Goal: Task Accomplishment & Management: Manage account settings

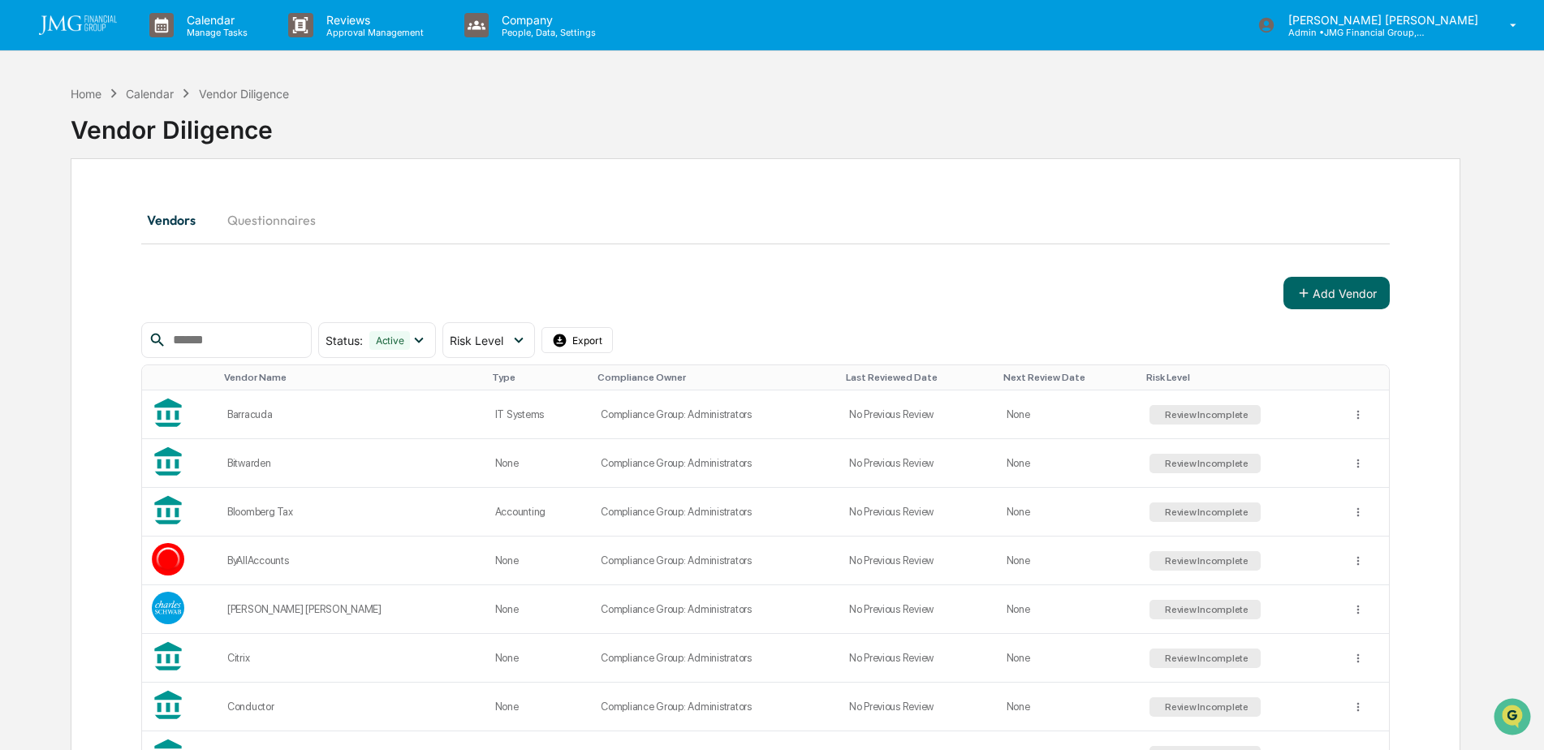
click at [1489, 50] on div "Calendar Manage Tasks Reviews Approval Management Company People, Data, Setting…" at bounding box center [772, 25] width 1544 height 51
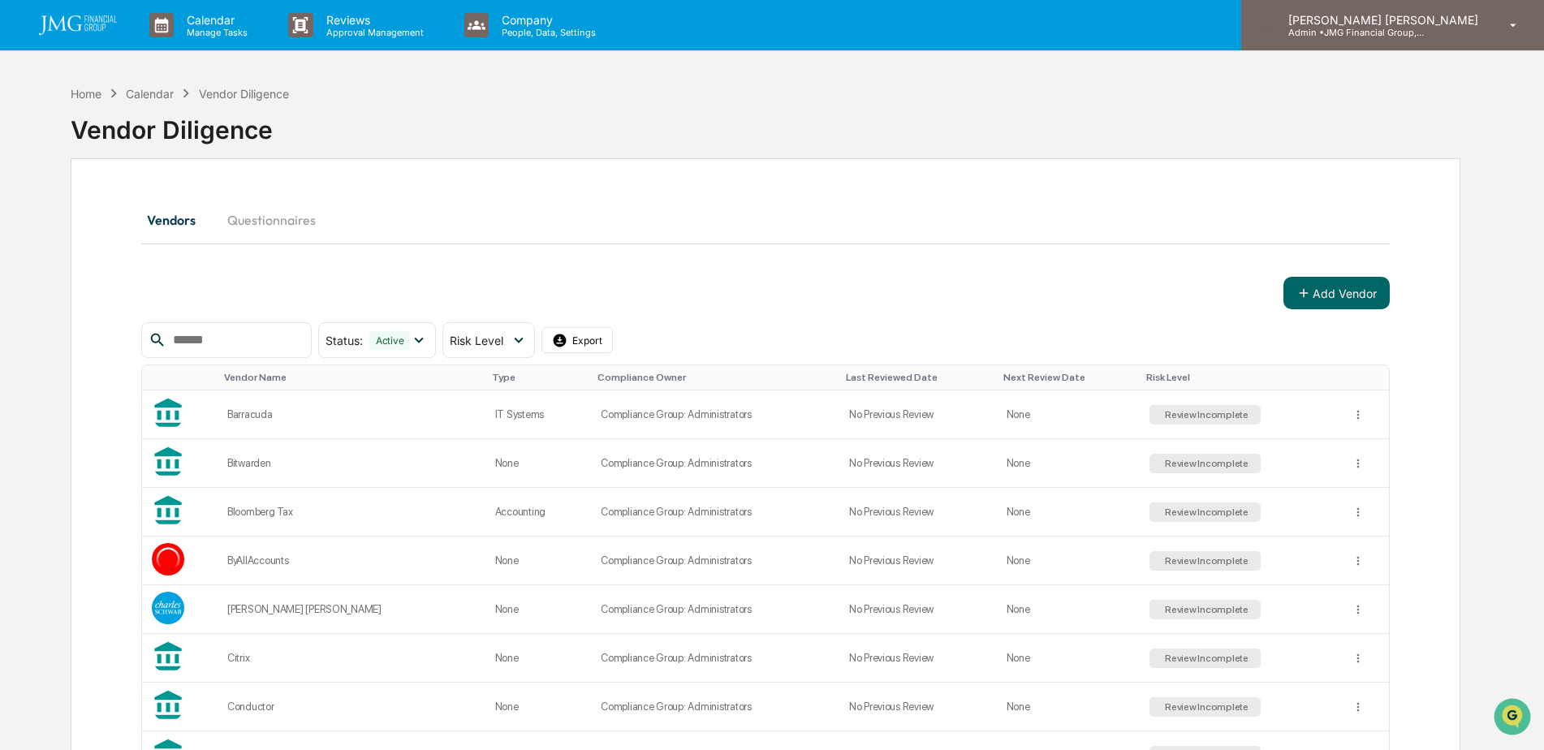
click at [1489, 36] on div "[PERSON_NAME] [PERSON_NAME] Admin • JMG Financial Group, Ltd." at bounding box center [1392, 25] width 303 height 50
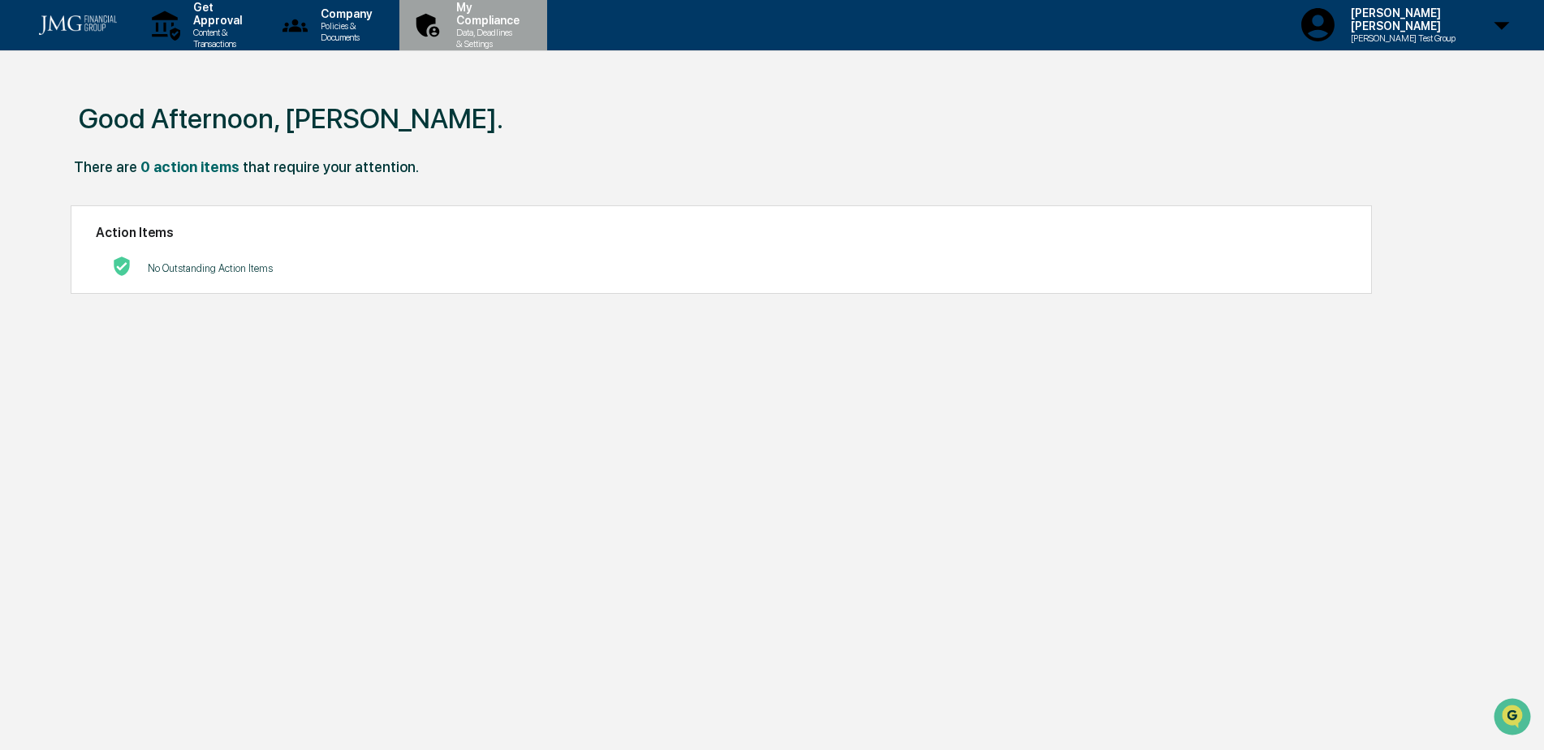
click at [537, 38] on div "My Compliance Data, Deadlines & Settings" at bounding box center [472, 25] width 132 height 50
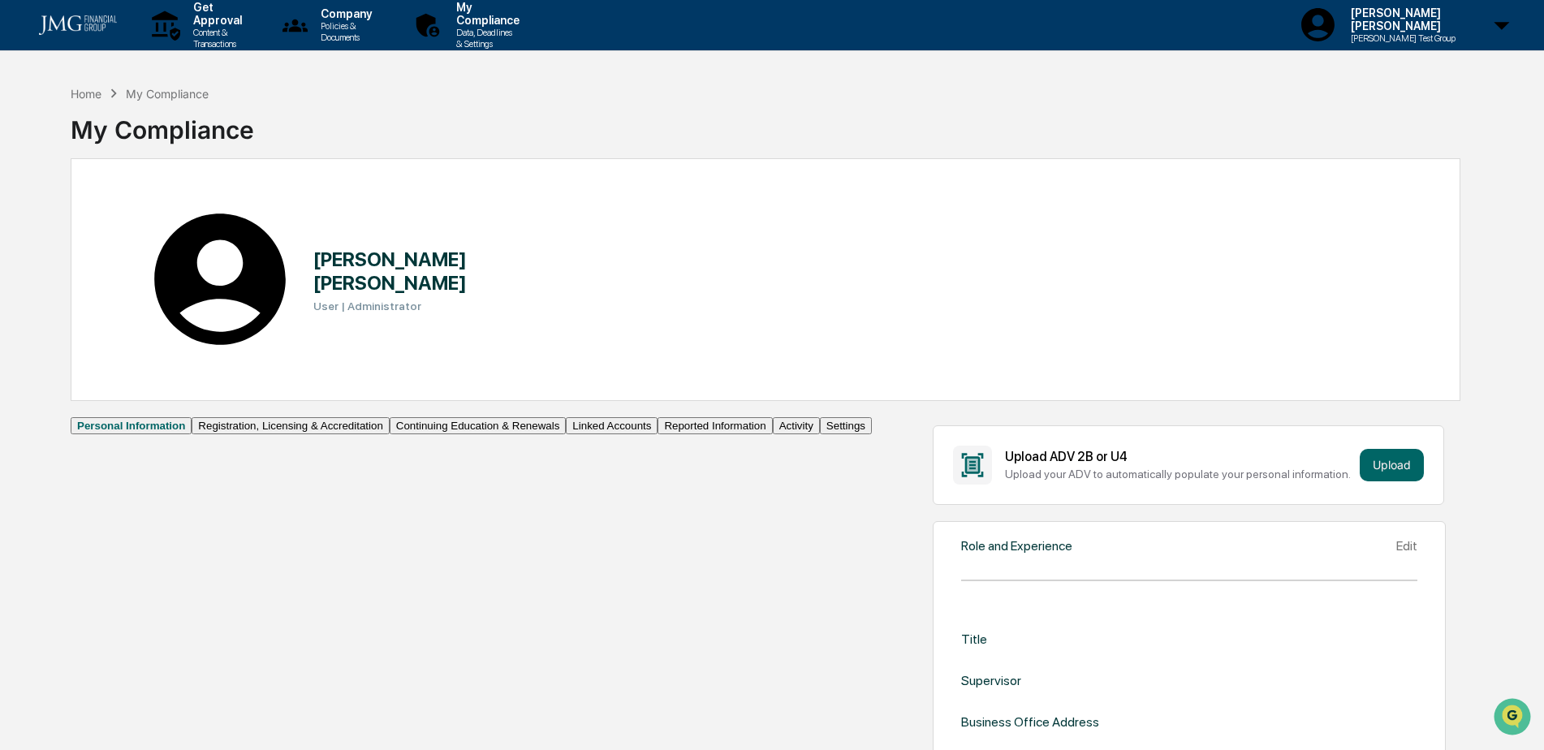
click at [566, 434] on button "Linked Accounts" at bounding box center [612, 425] width 92 height 17
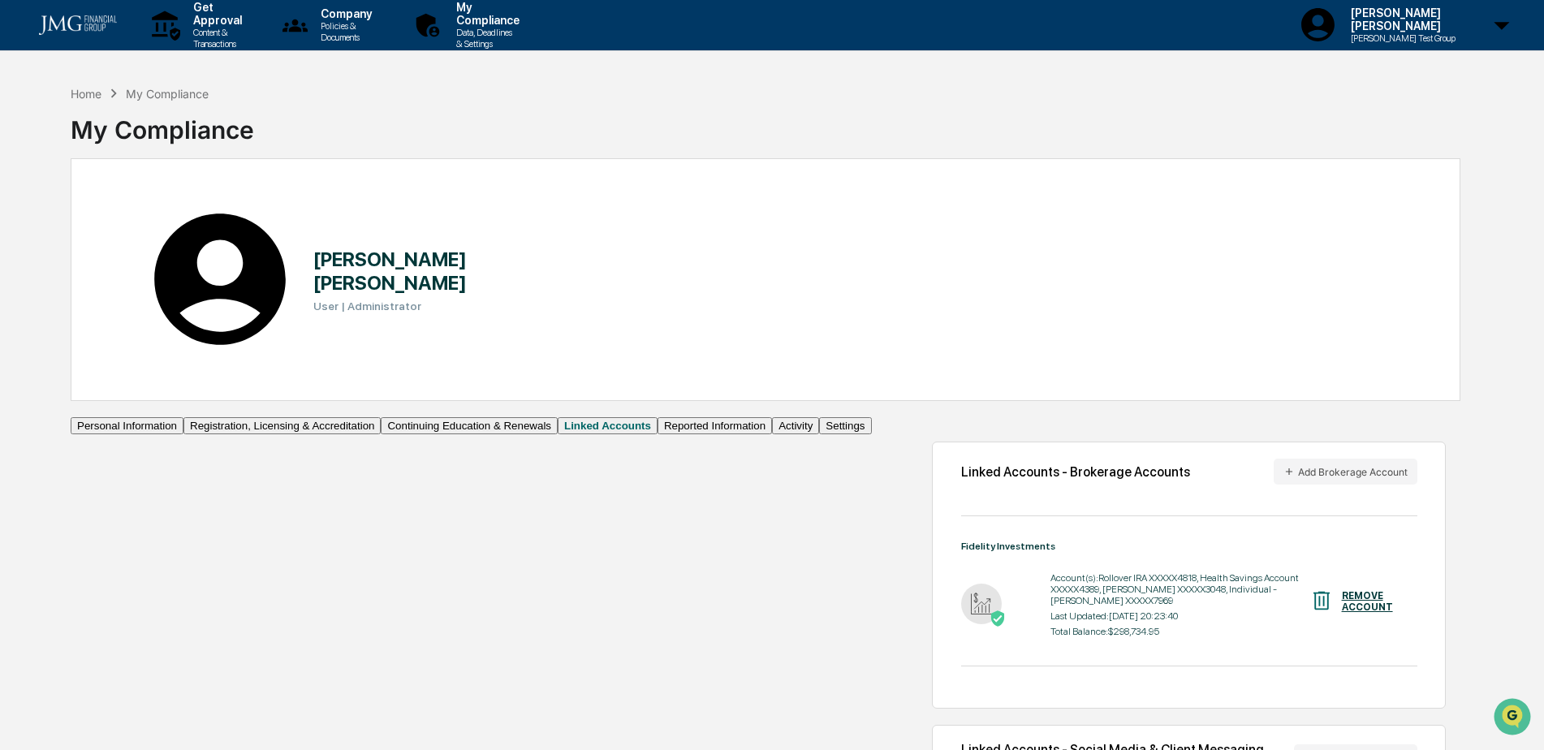
scroll to position [77, 0]
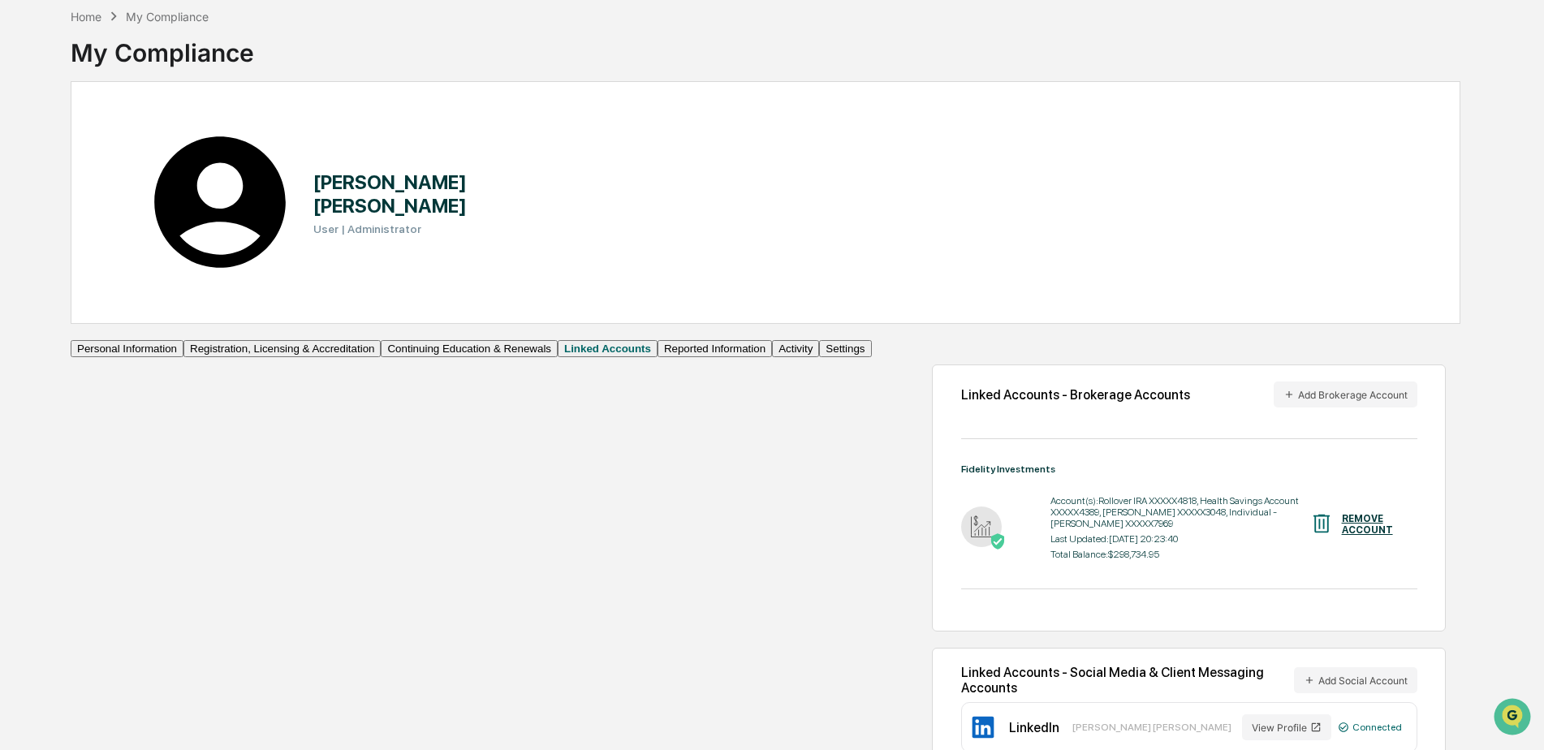
click at [658, 357] on button "Reported Information" at bounding box center [715, 348] width 114 height 17
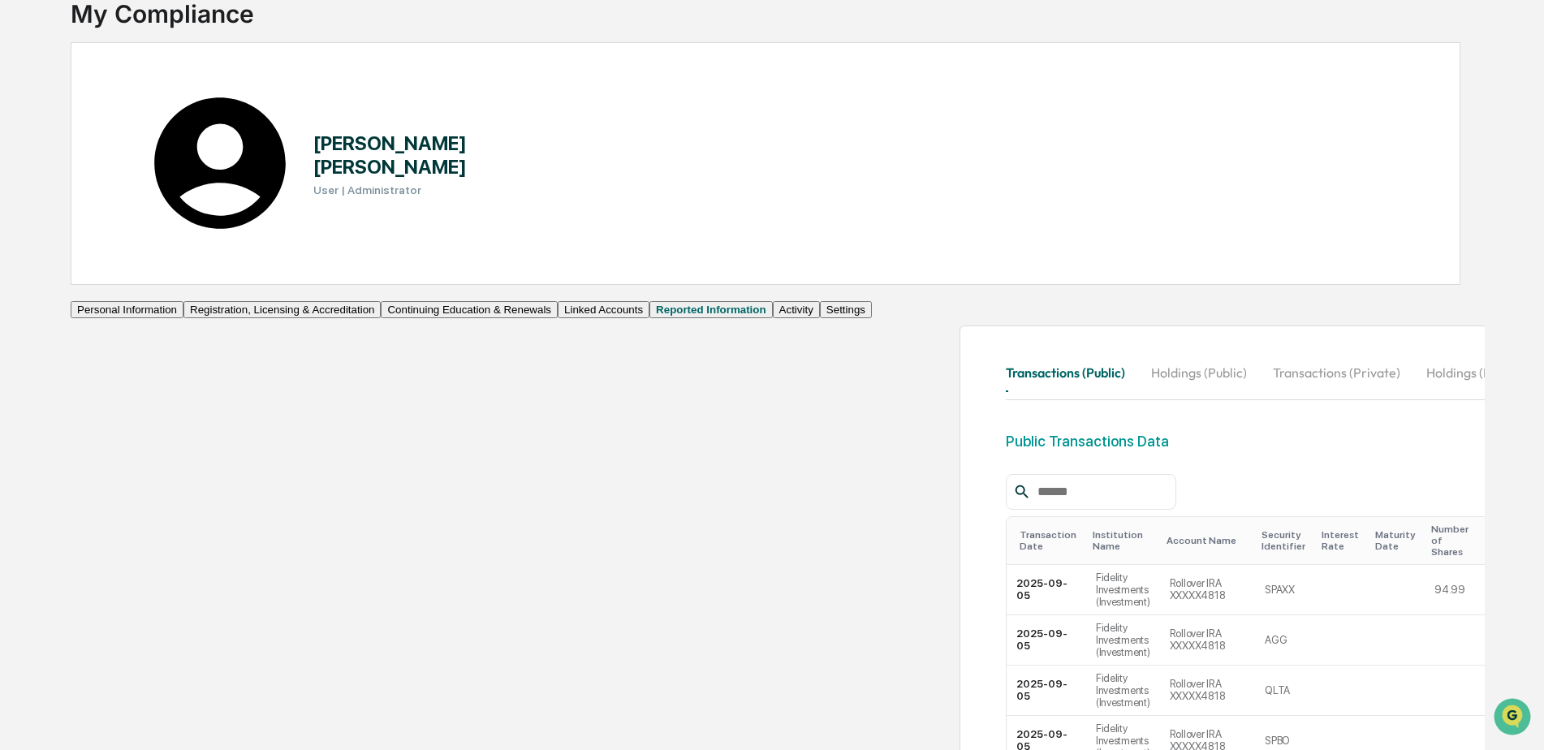
scroll to position [77, 0]
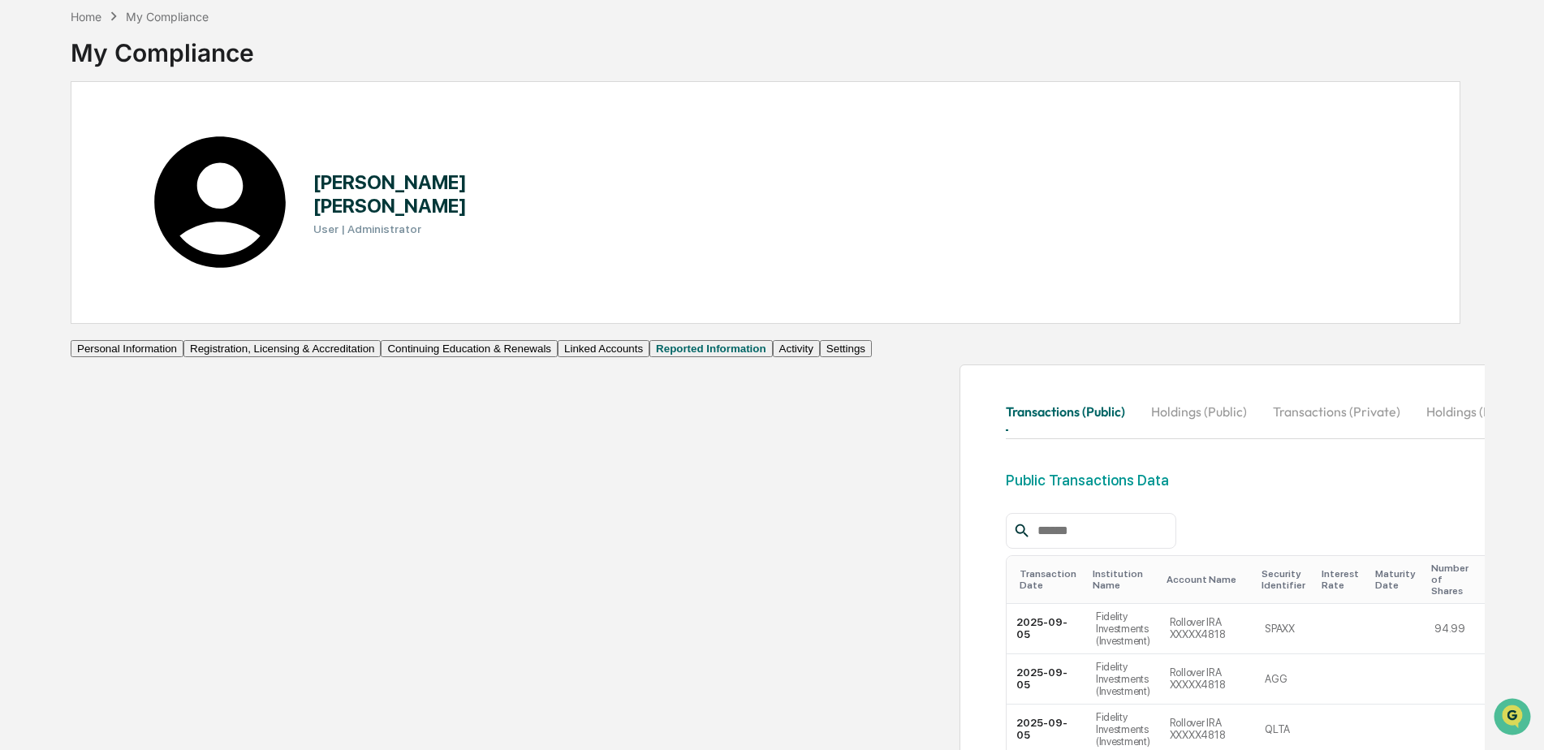
click at [1138, 392] on button "Holdings (Public)" at bounding box center [1199, 411] width 122 height 39
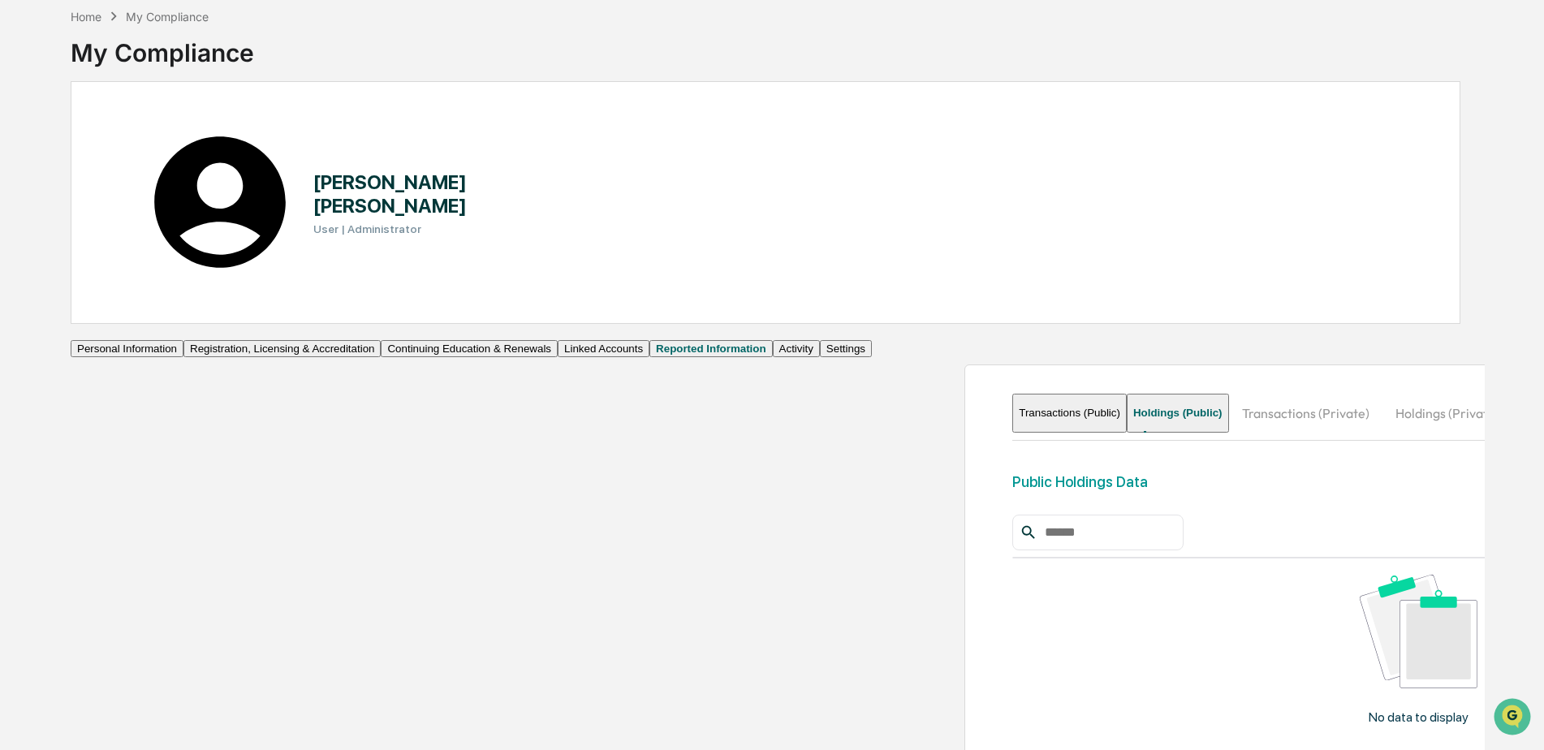
click at [1229, 394] on button "Transactions (Private)" at bounding box center [1305, 413] width 153 height 39
click at [1012, 394] on button "Transactions (Public)" at bounding box center [1069, 413] width 114 height 39
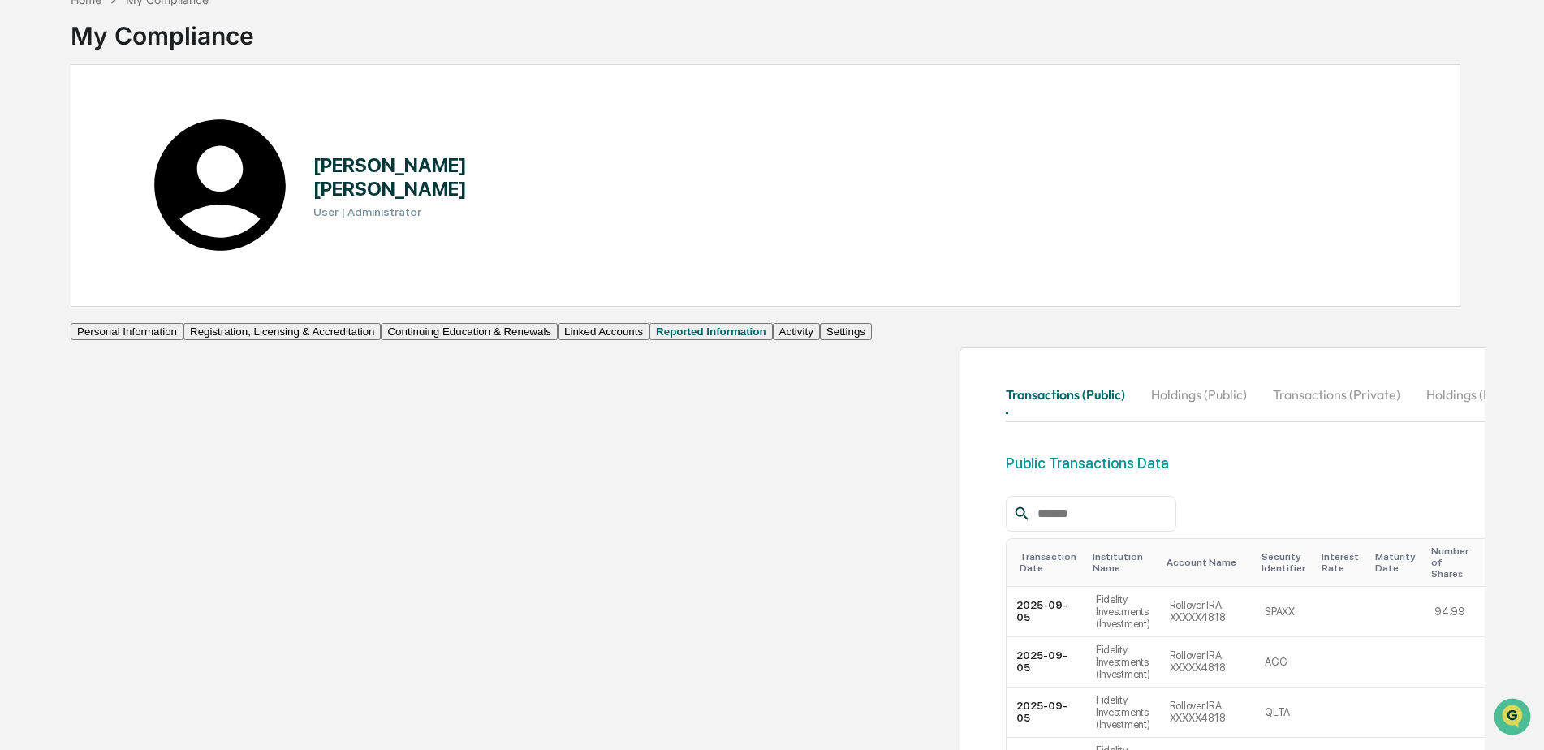
scroll to position [0, 0]
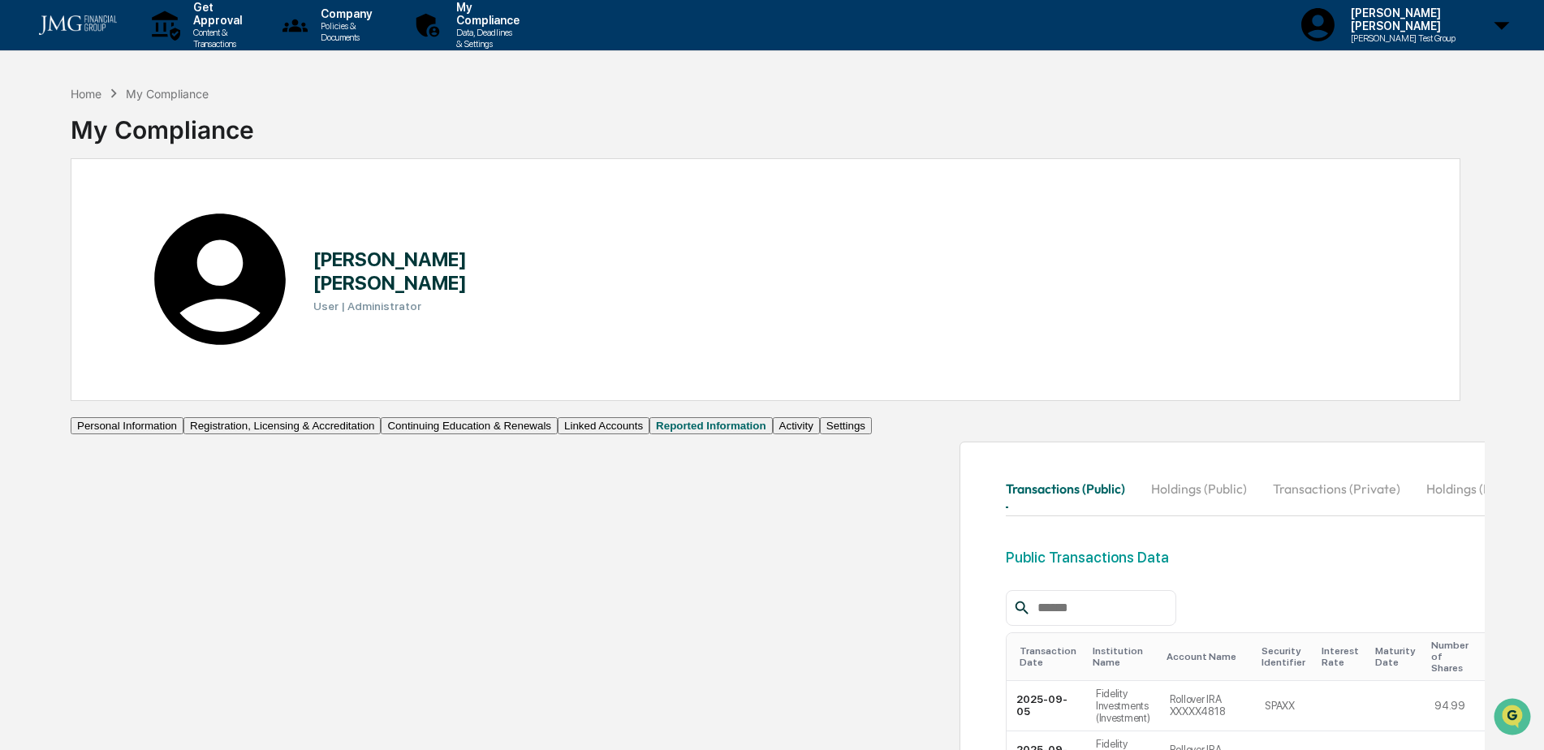
click at [75, 32] on img at bounding box center [78, 24] width 78 height 19
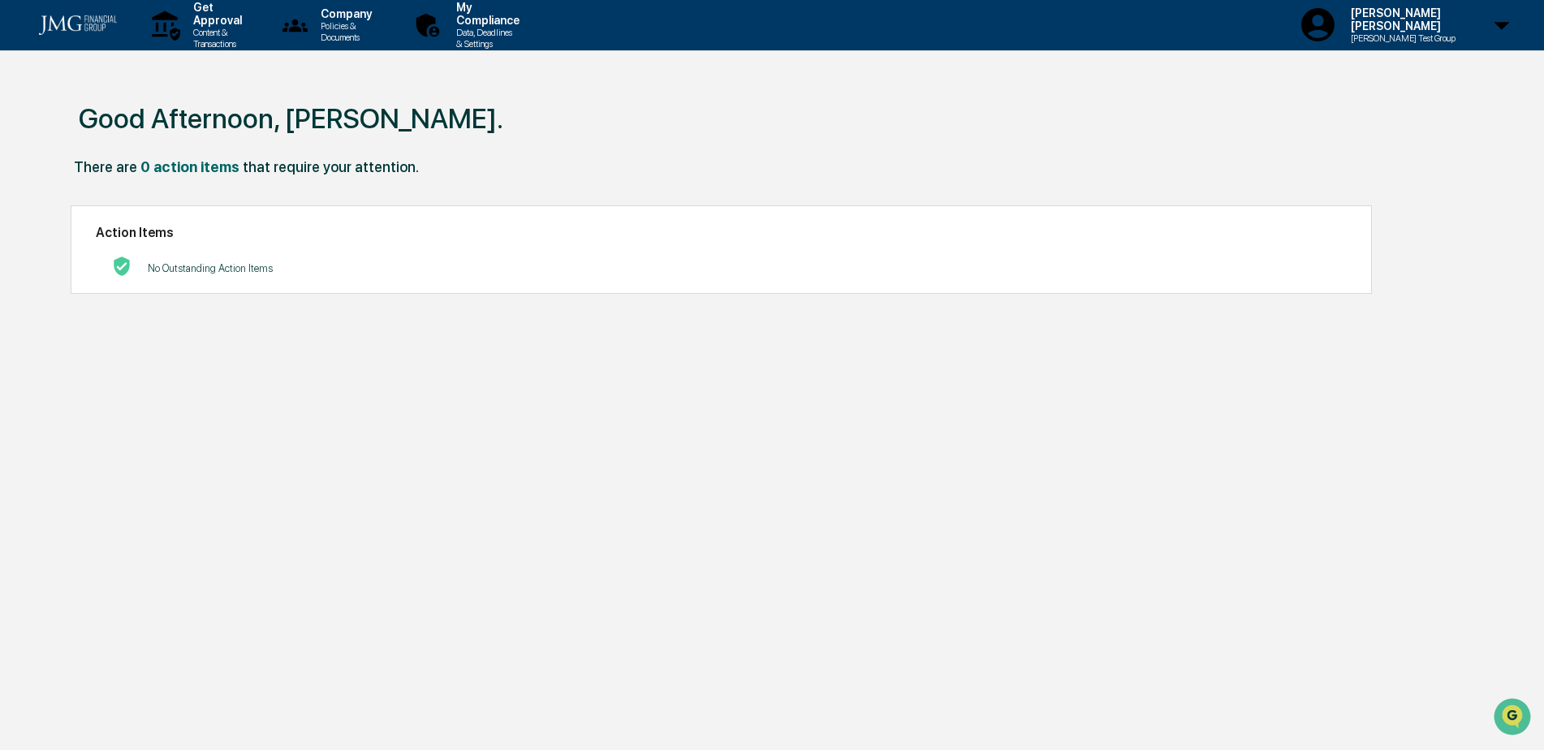
click at [781, 474] on div "Good Afternoon, Steven. There are 0 action items that require your attention. A…" at bounding box center [765, 452] width 1438 height 750
click at [204, 32] on p "Content & Transactions" at bounding box center [215, 38] width 70 height 23
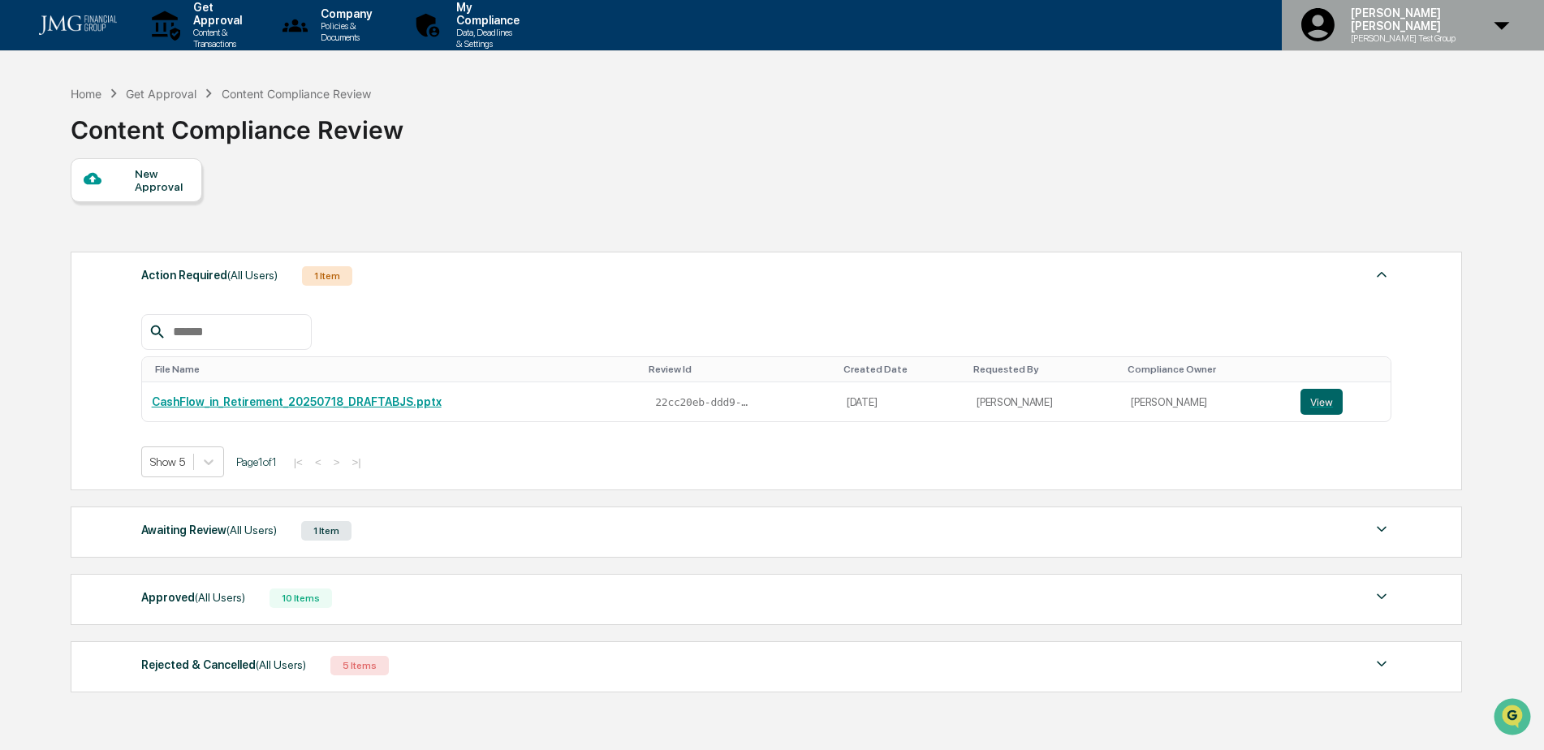
click at [1464, 34] on p "Steve Test Group" at bounding box center [1401, 37] width 126 height 11
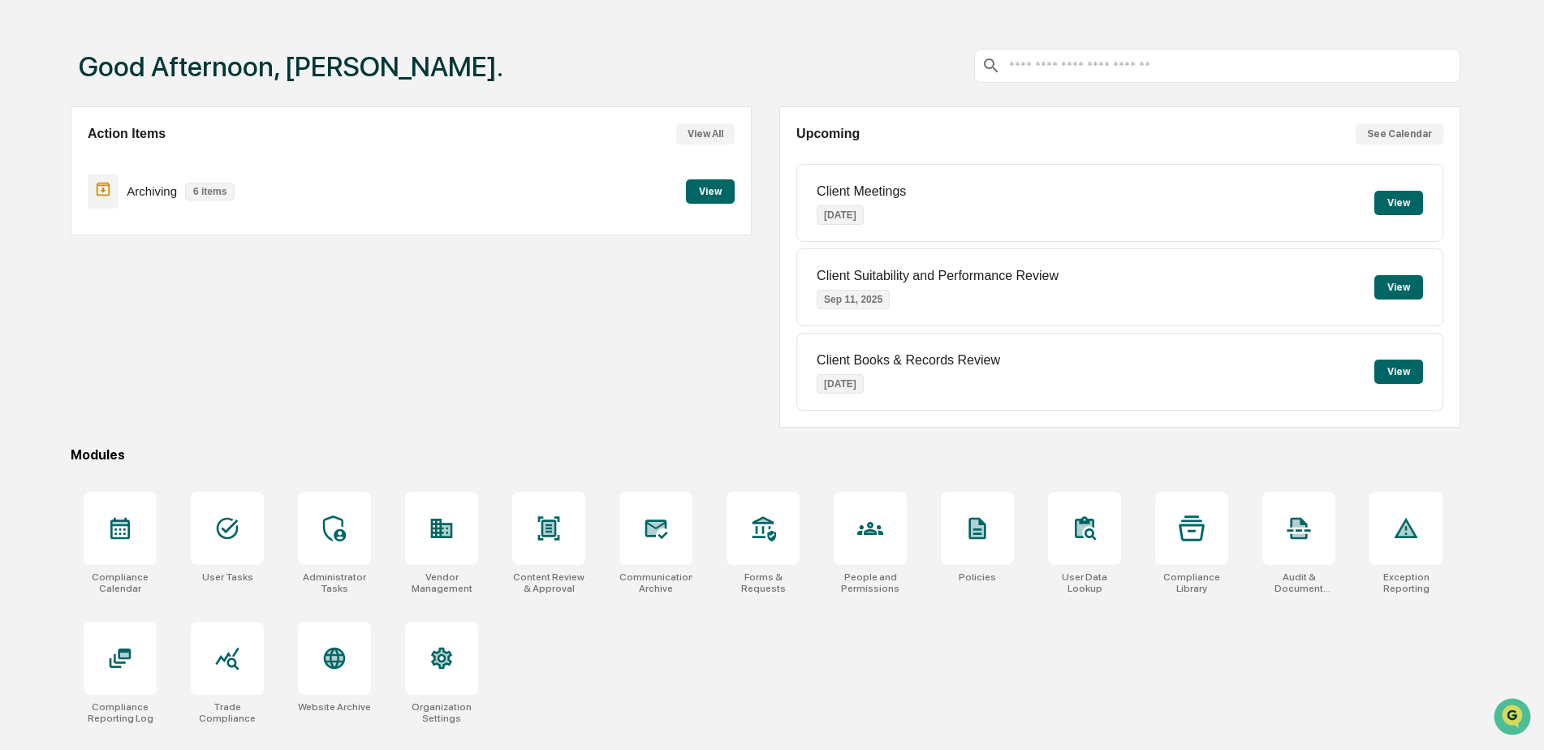
scroll to position [77, 0]
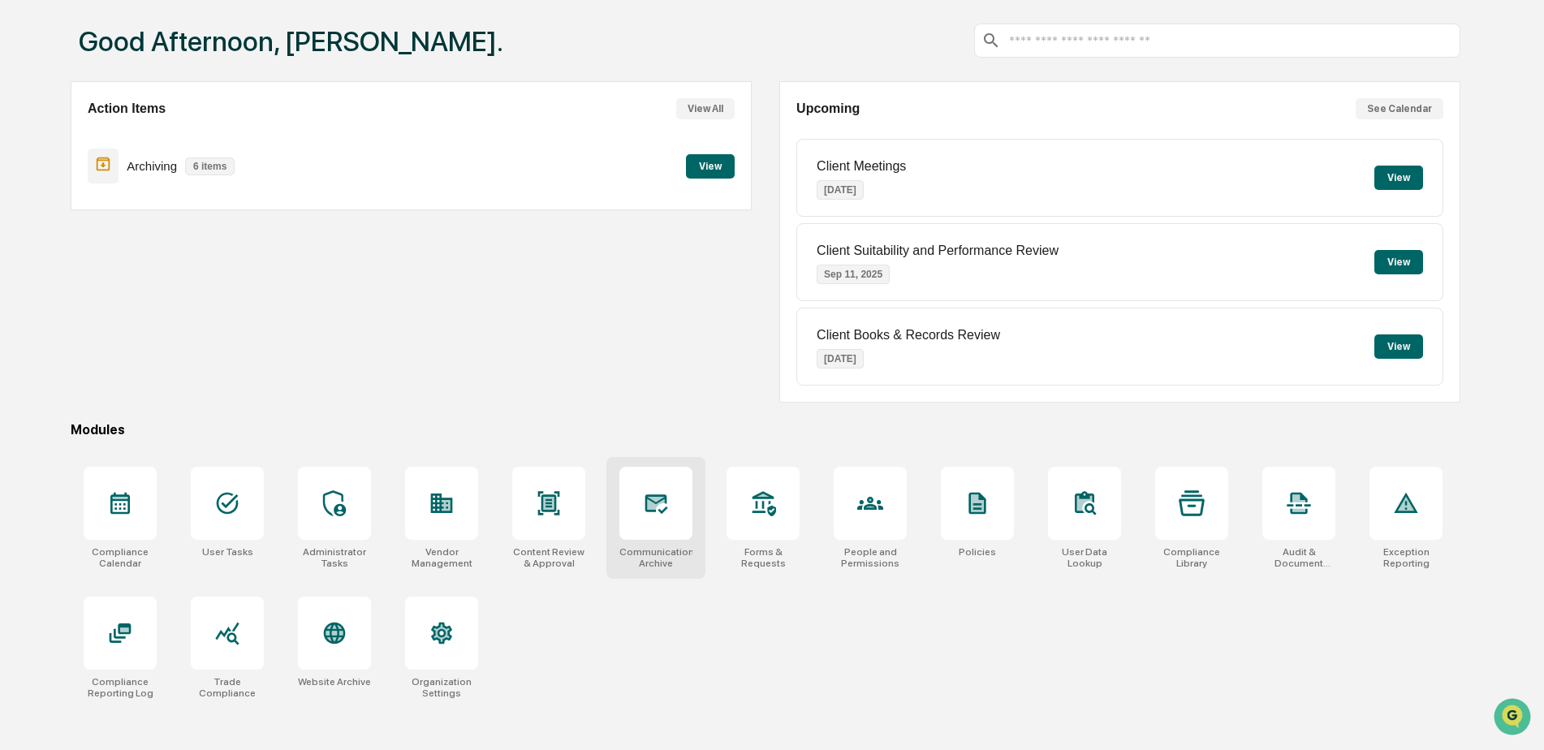
click at [645, 515] on icon at bounding box center [656, 503] width 26 height 26
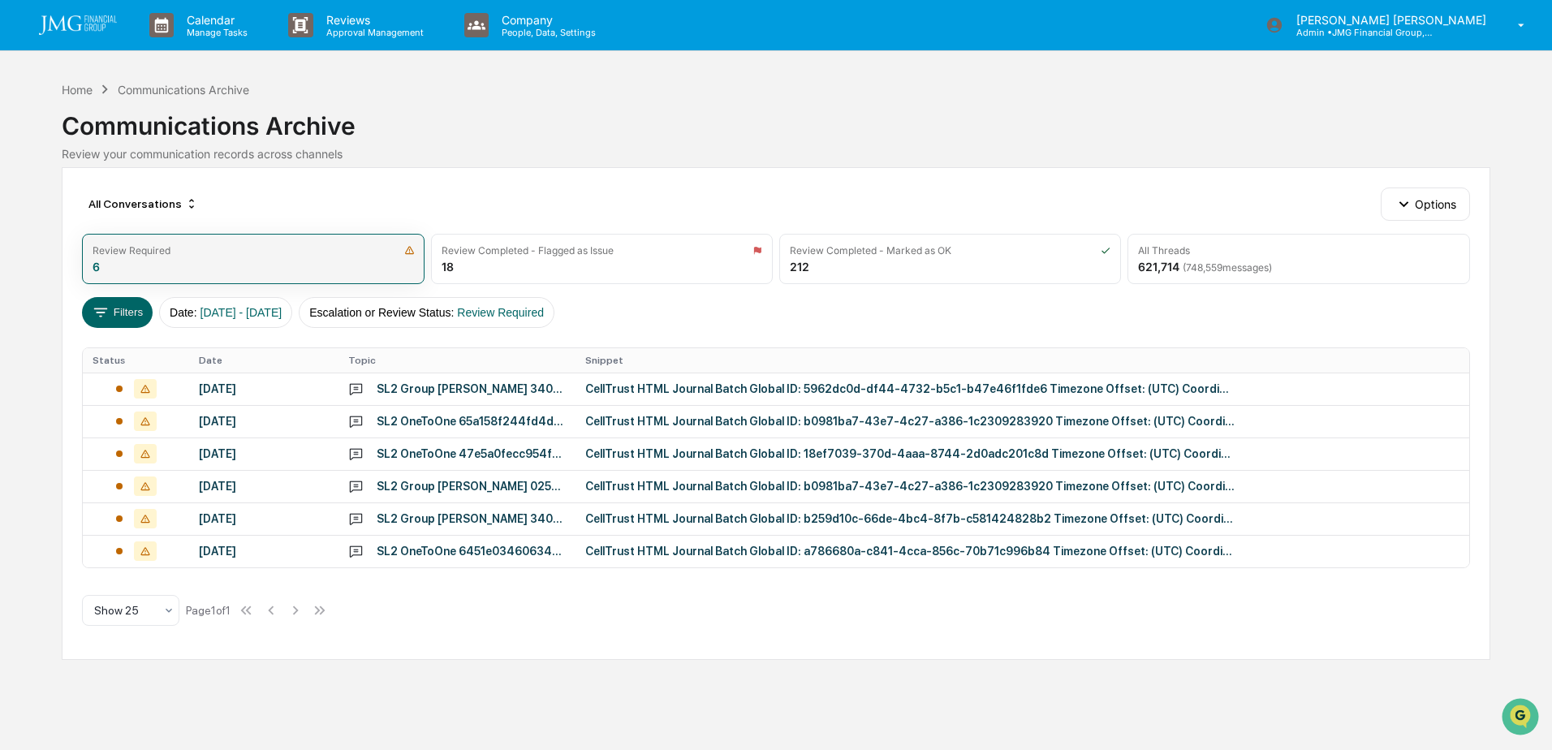
click at [339, 252] on div "Review Required" at bounding box center [253, 250] width 321 height 12
click at [724, 392] on div "CellTrust HTML Journal Batch Global ID: 5962dc0d-df44-4732-b5c1-b47e46f1fde6 Ti…" at bounding box center [909, 388] width 649 height 13
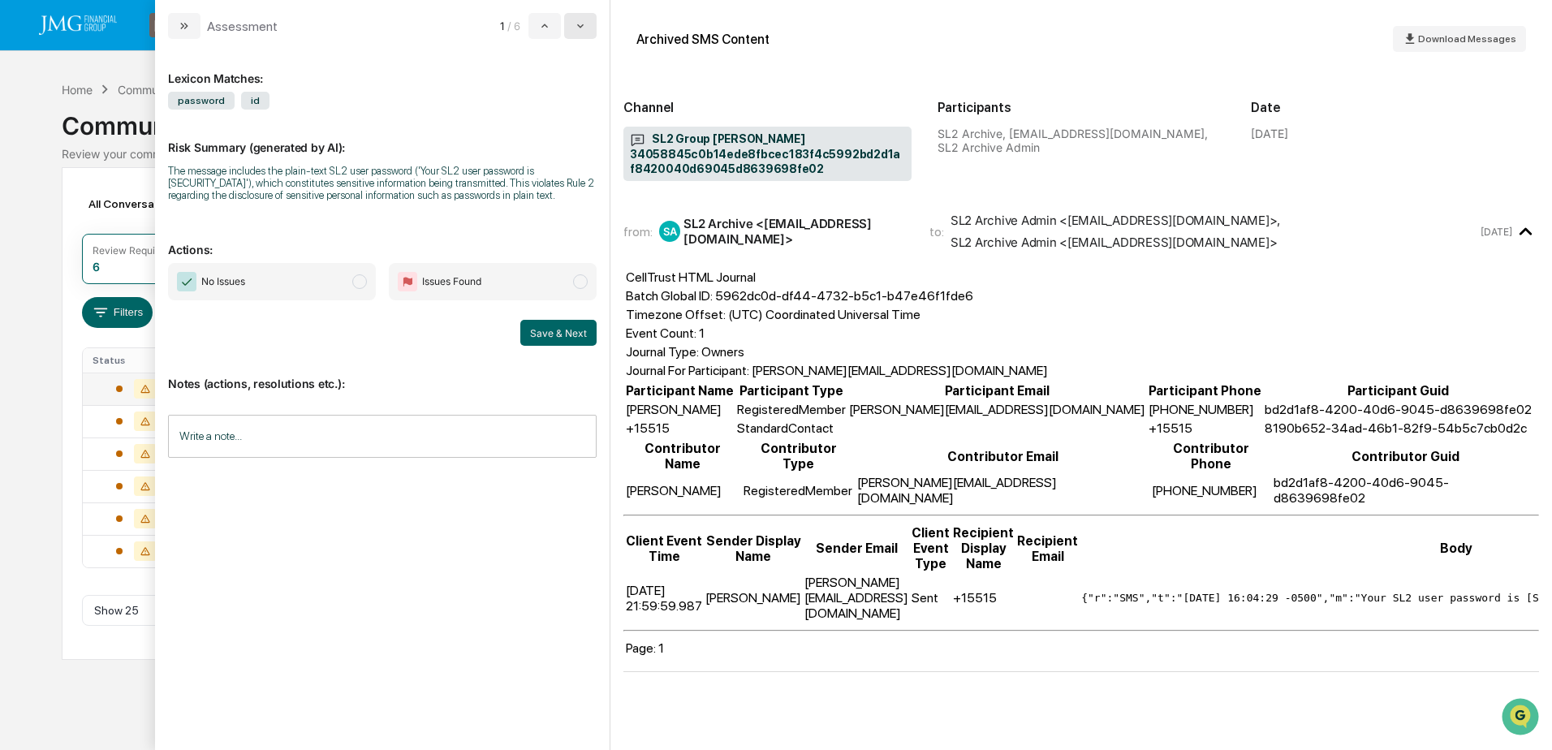
click at [595, 23] on button "modal" at bounding box center [580, 26] width 32 height 26
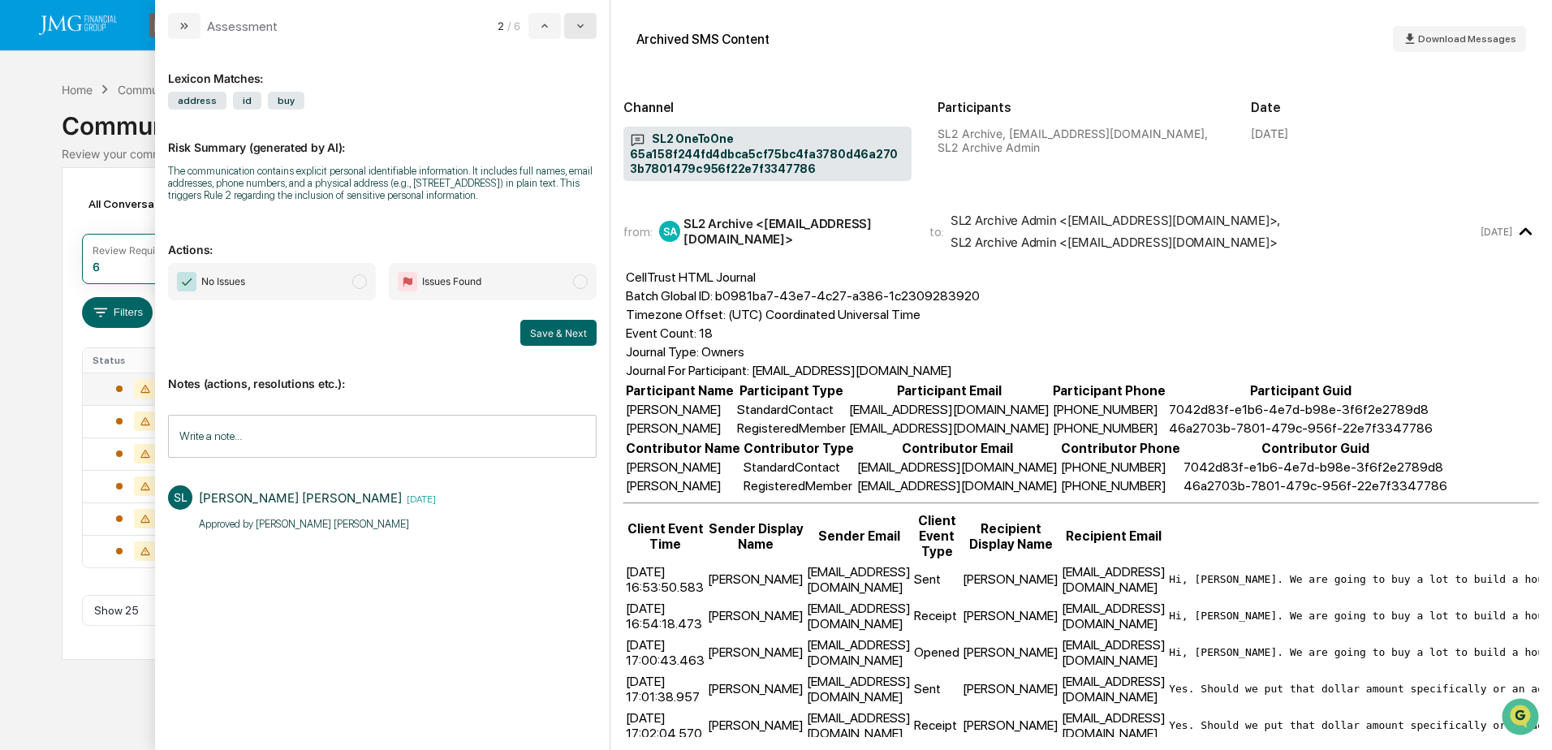
click at [595, 23] on button "modal" at bounding box center [580, 26] width 32 height 26
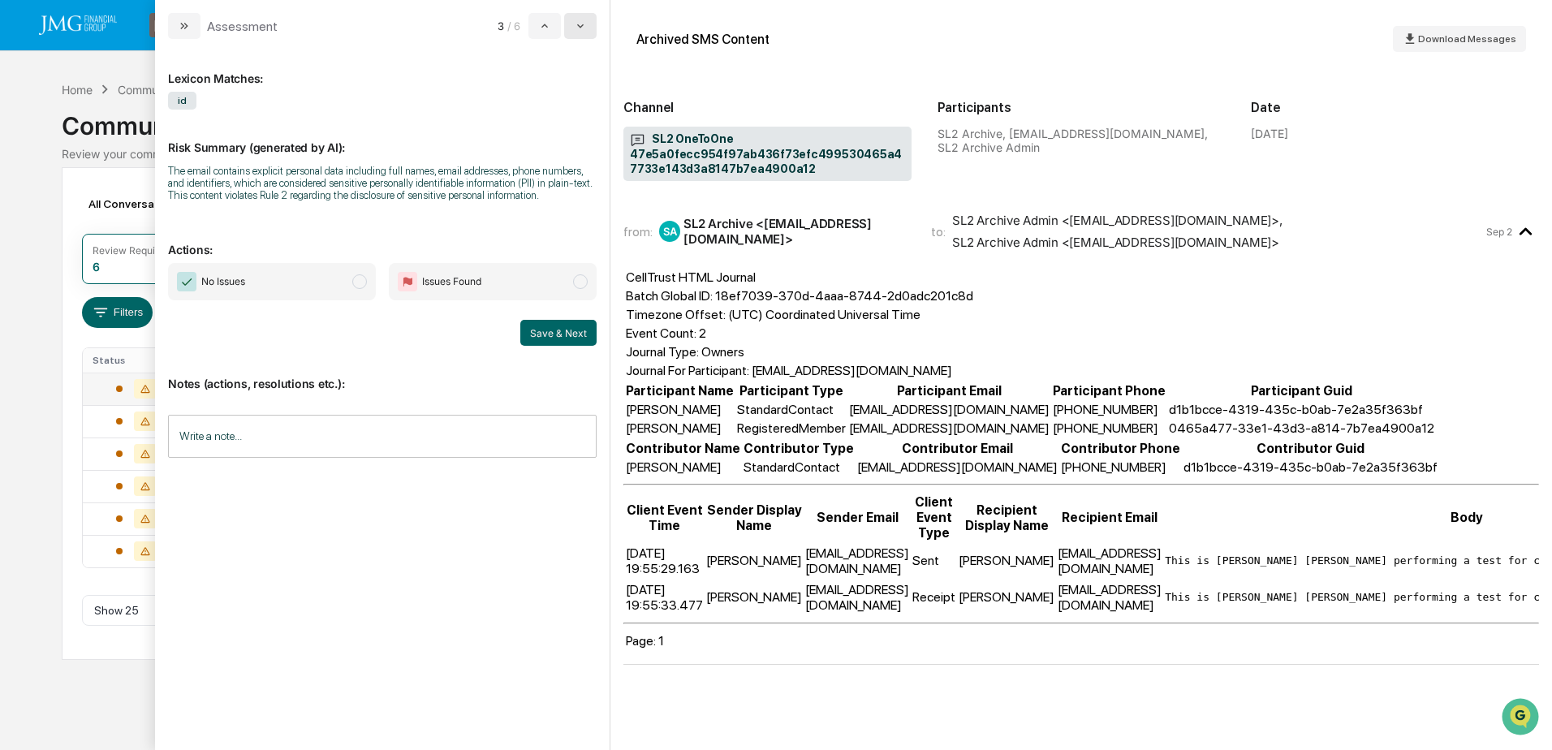
click at [595, 23] on button "modal" at bounding box center [580, 26] width 32 height 26
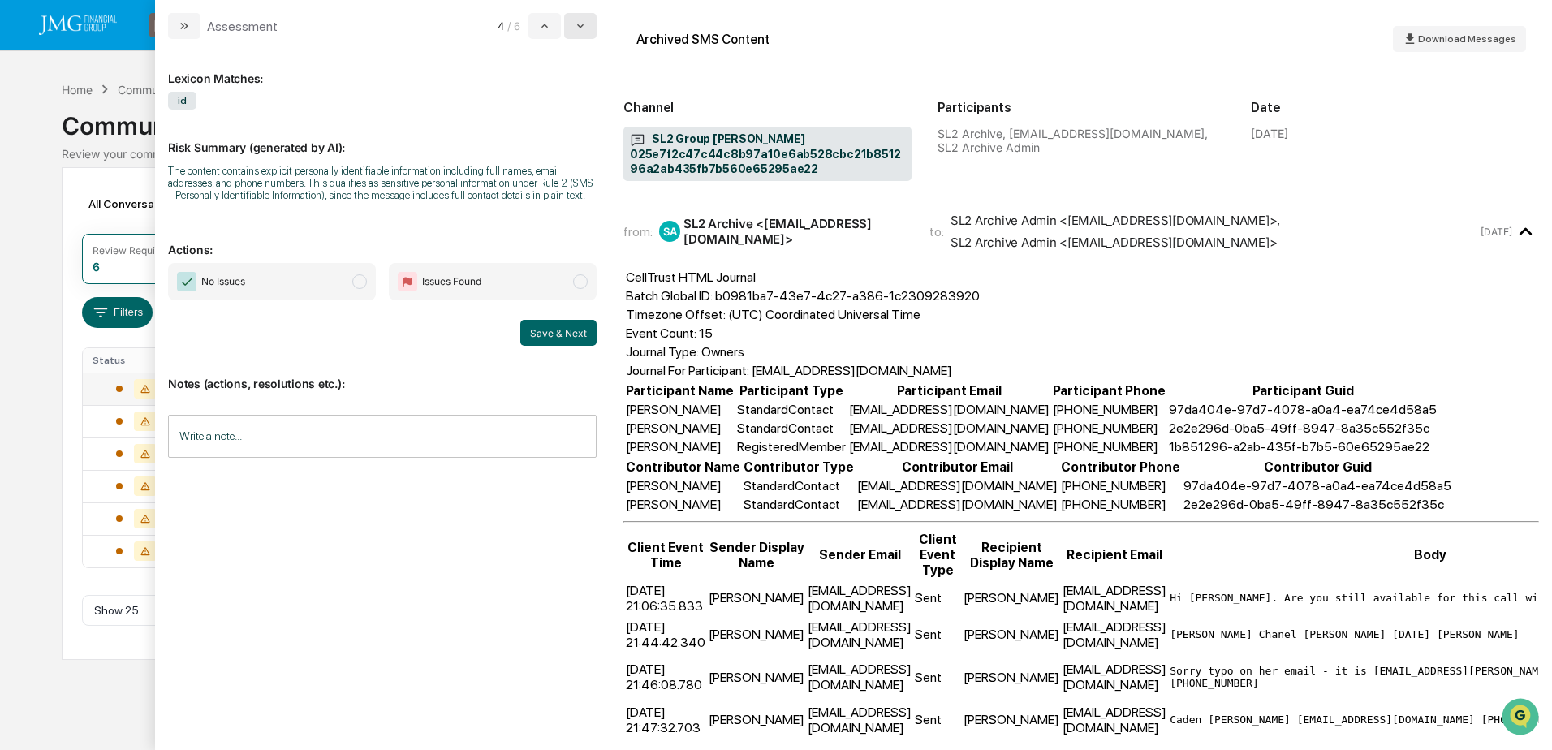
click at [595, 23] on button "modal" at bounding box center [580, 26] width 32 height 26
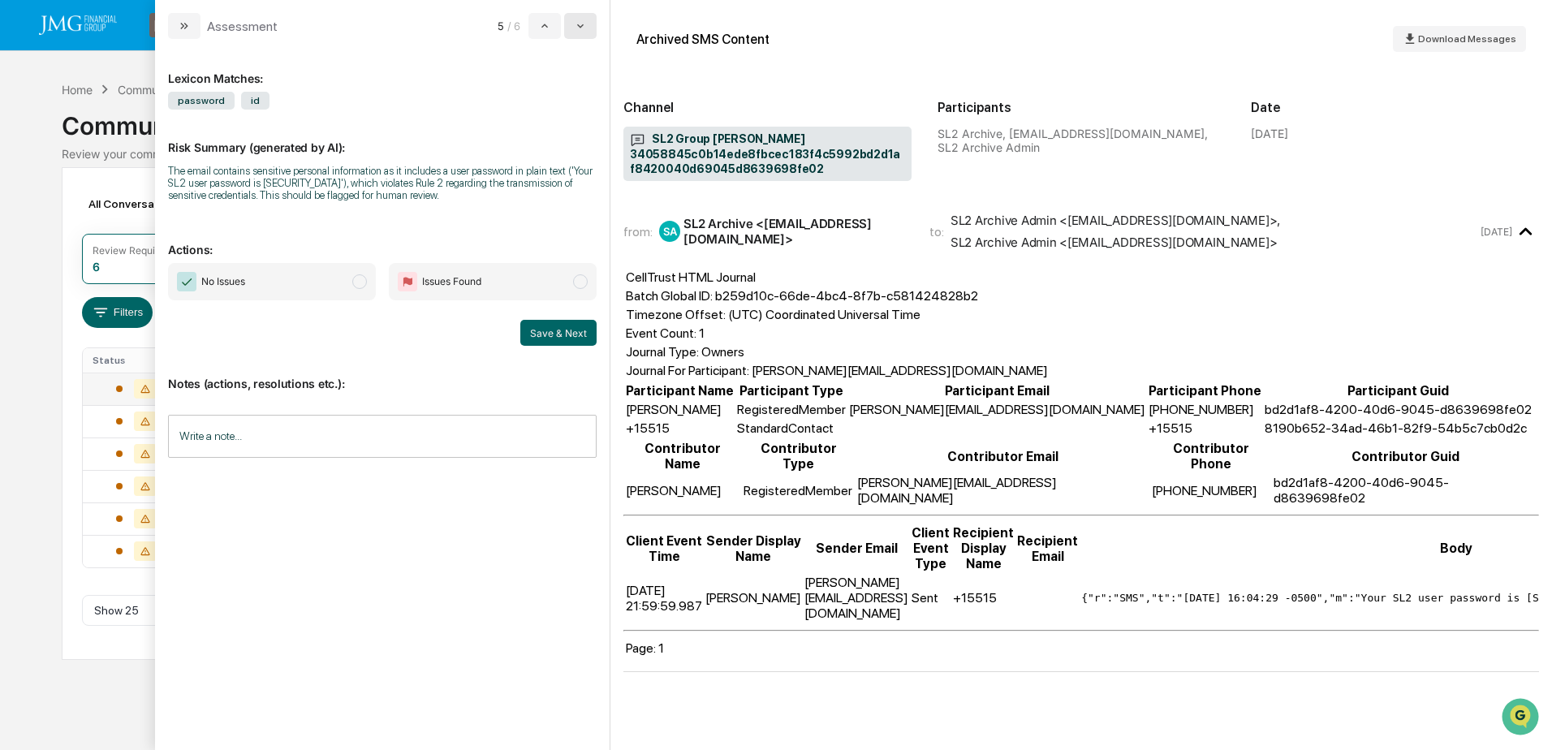
click at [595, 23] on button "modal" at bounding box center [580, 26] width 32 height 26
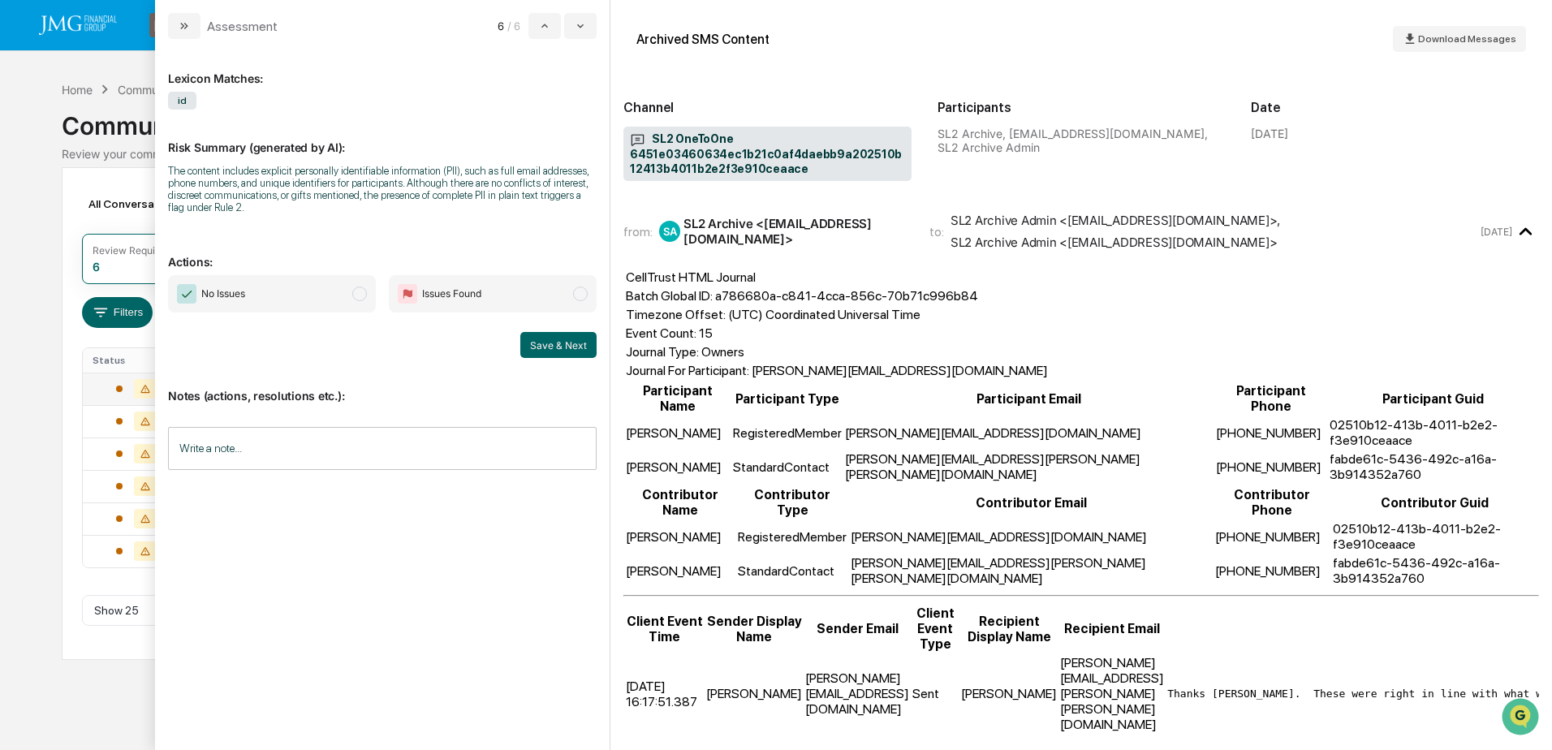
click at [35, 186] on div "Calendar Manage Tasks Reviews Approval Management Company People, Data, Setting…" at bounding box center [776, 375] width 1552 height 750
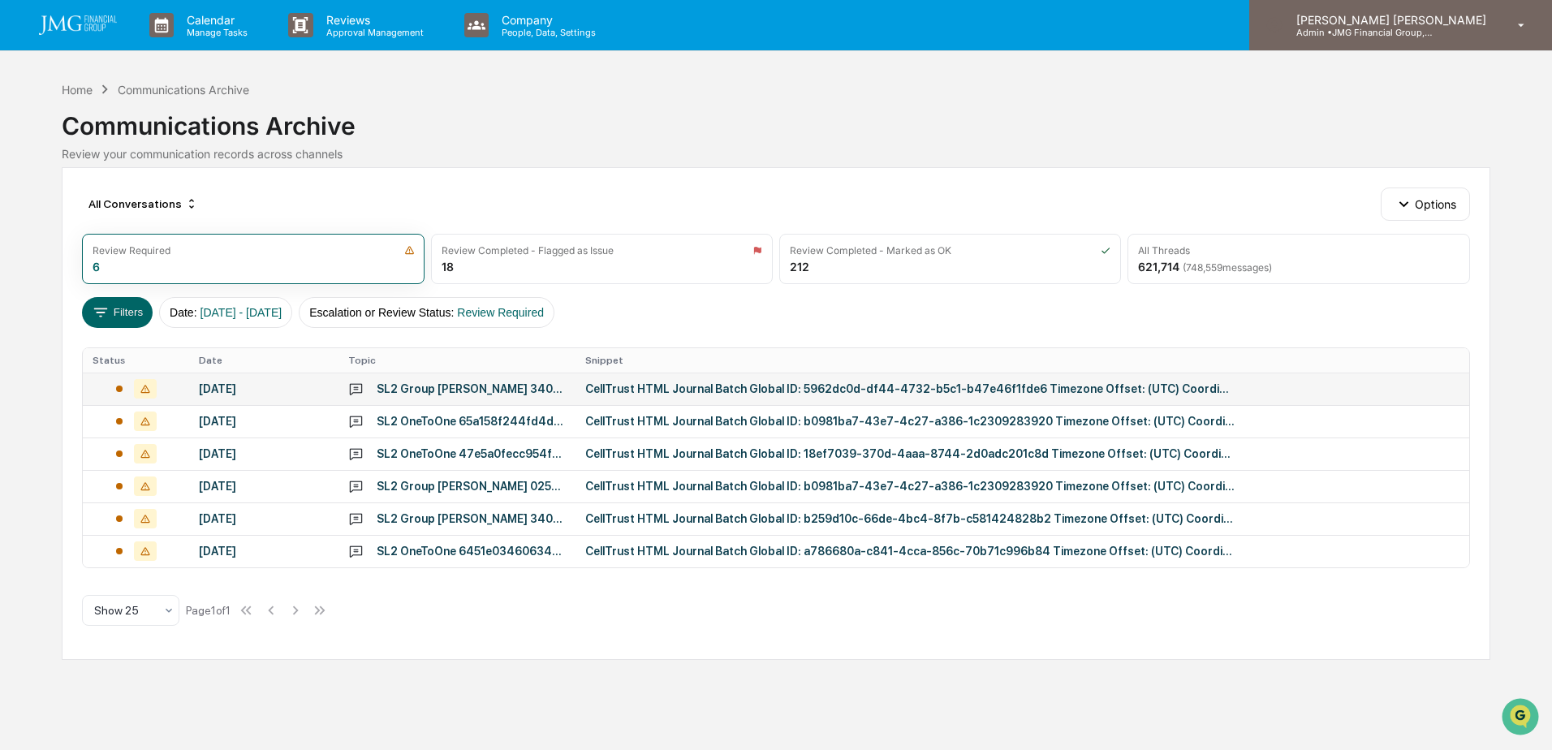
click at [1412, 32] on p "Admin • JMG Financial Group, Ltd." at bounding box center [1358, 32] width 151 height 11
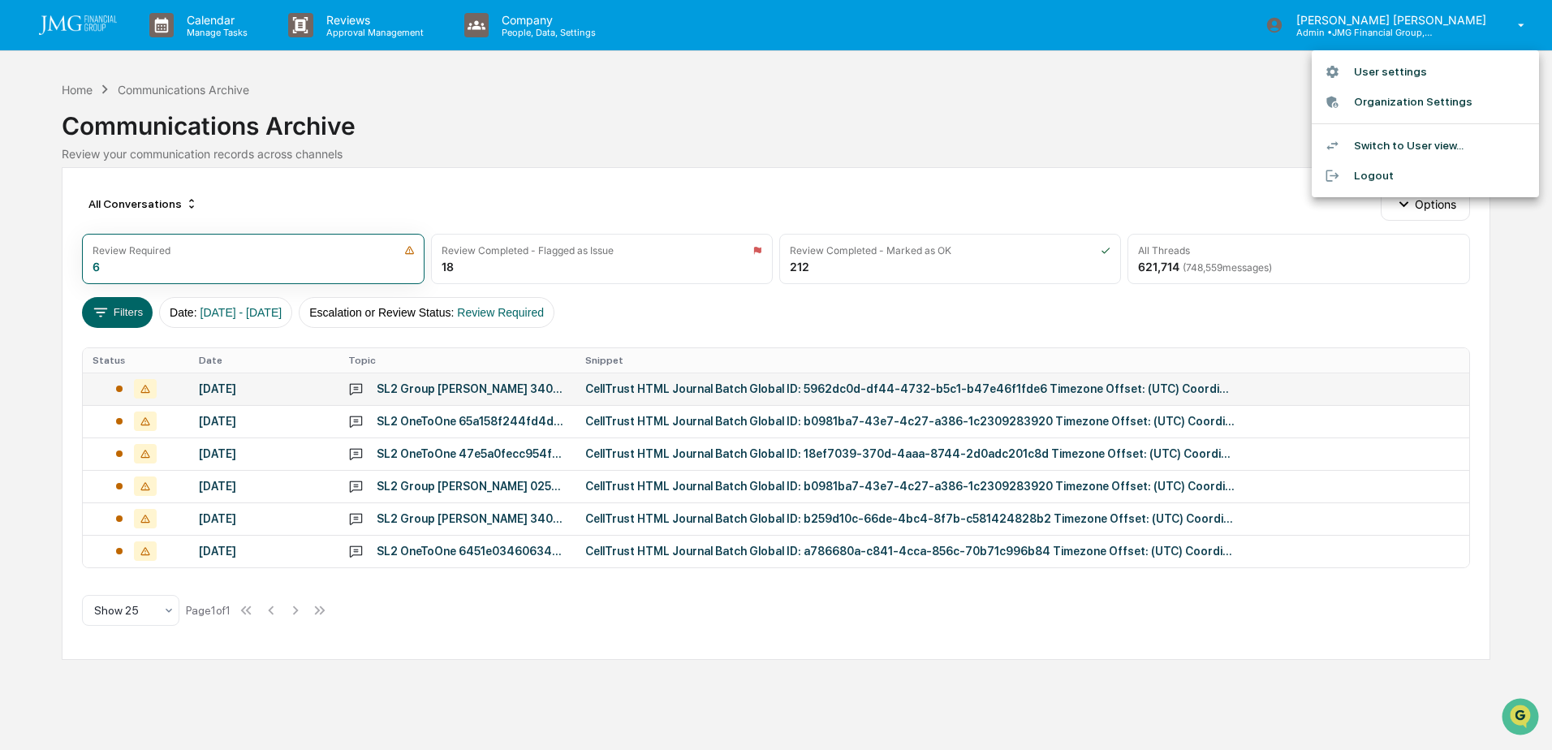
click at [1180, 110] on div at bounding box center [776, 375] width 1552 height 750
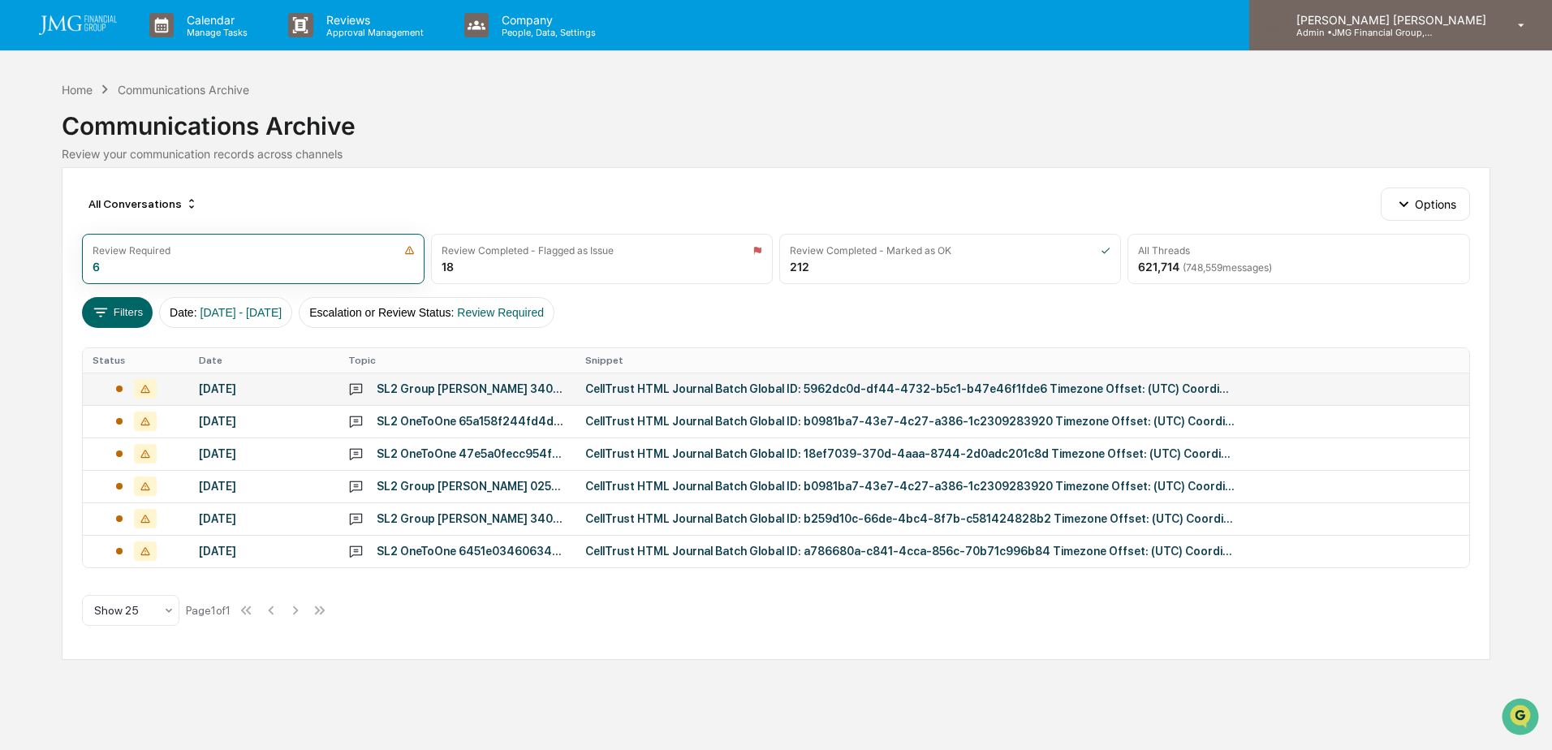
click at [1436, 45] on div "[PERSON_NAME] [PERSON_NAME] Admin • JMG Financial Group, Ltd." at bounding box center [1400, 25] width 303 height 50
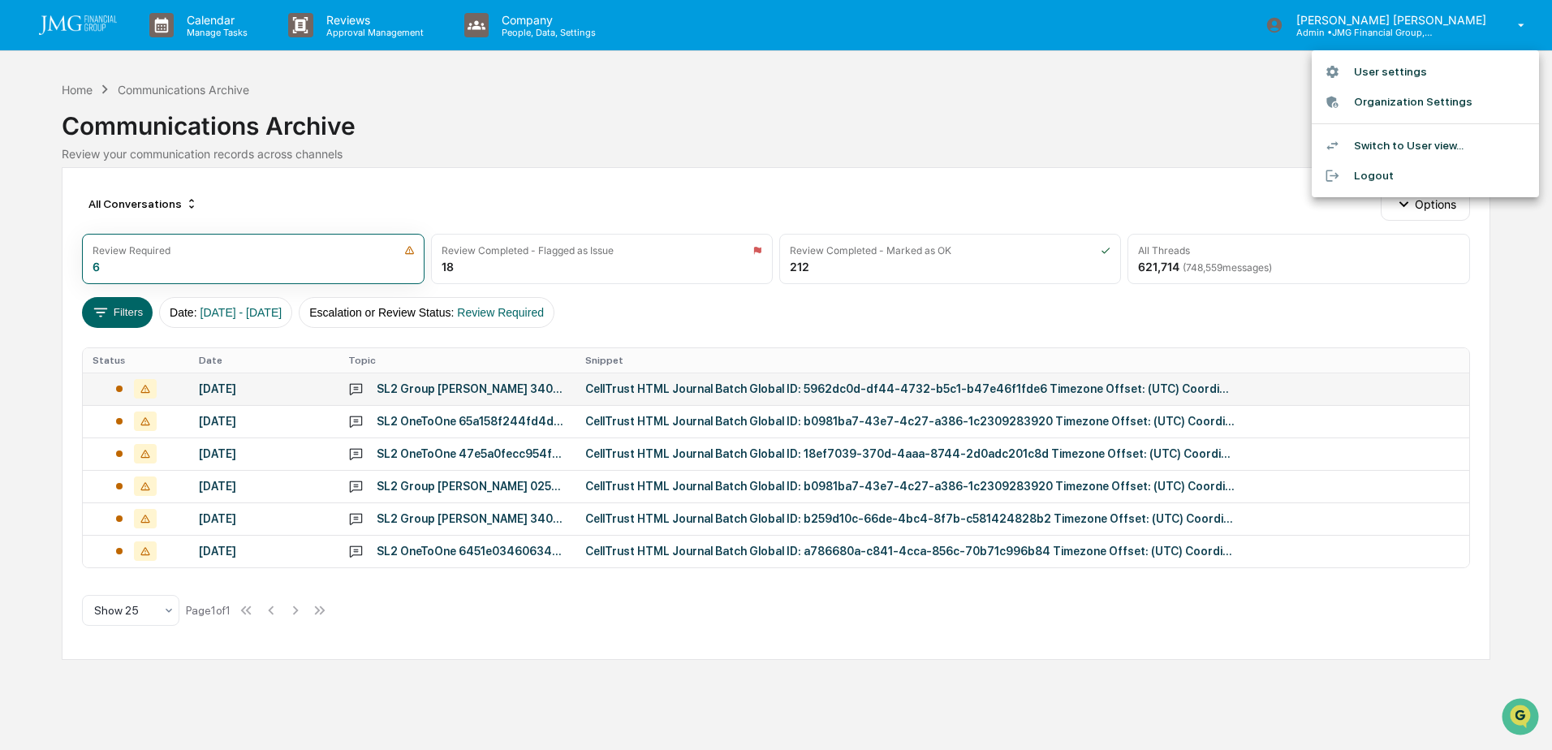
click at [1406, 171] on li "Logout" at bounding box center [1425, 176] width 227 height 30
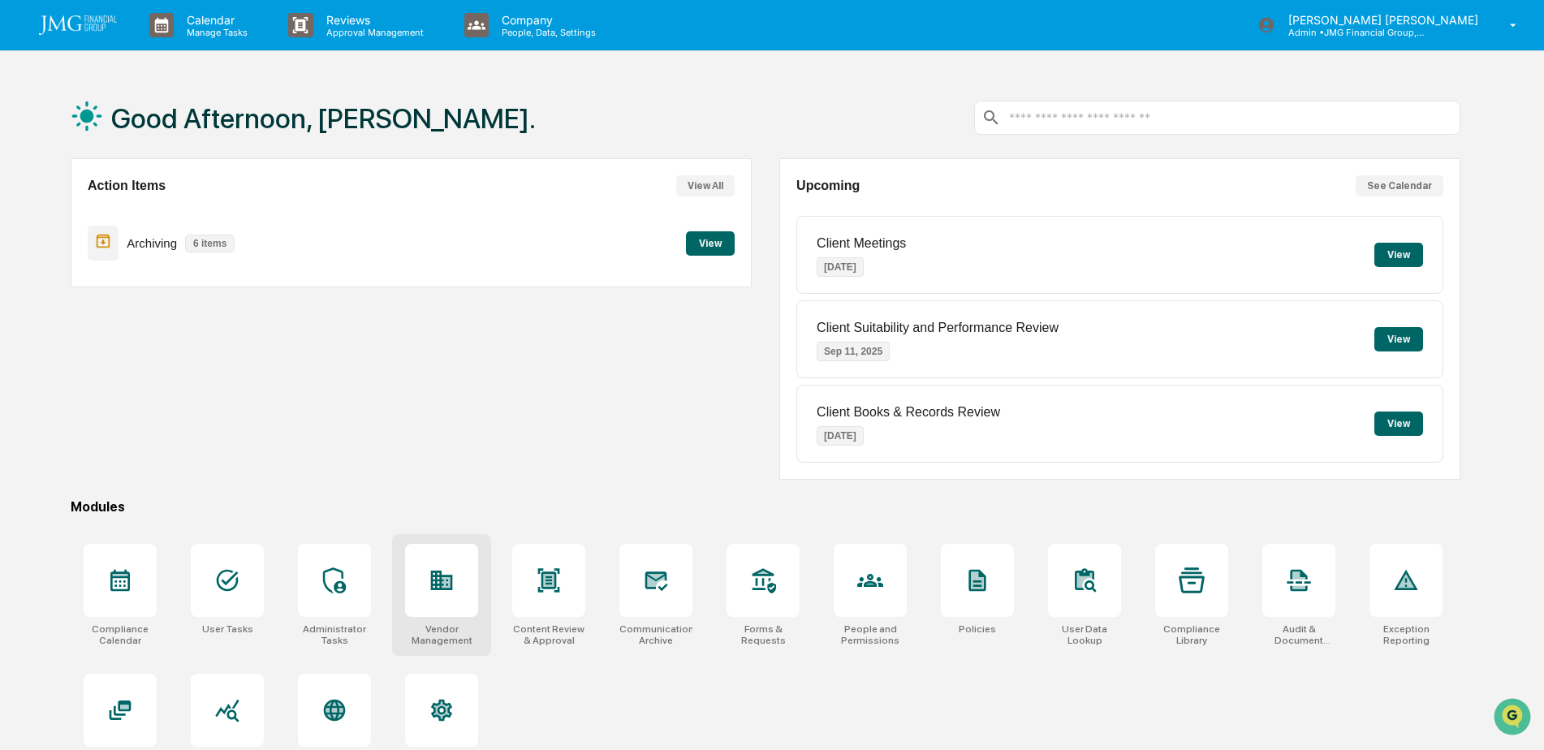
click at [443, 581] on icon at bounding box center [442, 580] width 22 height 19
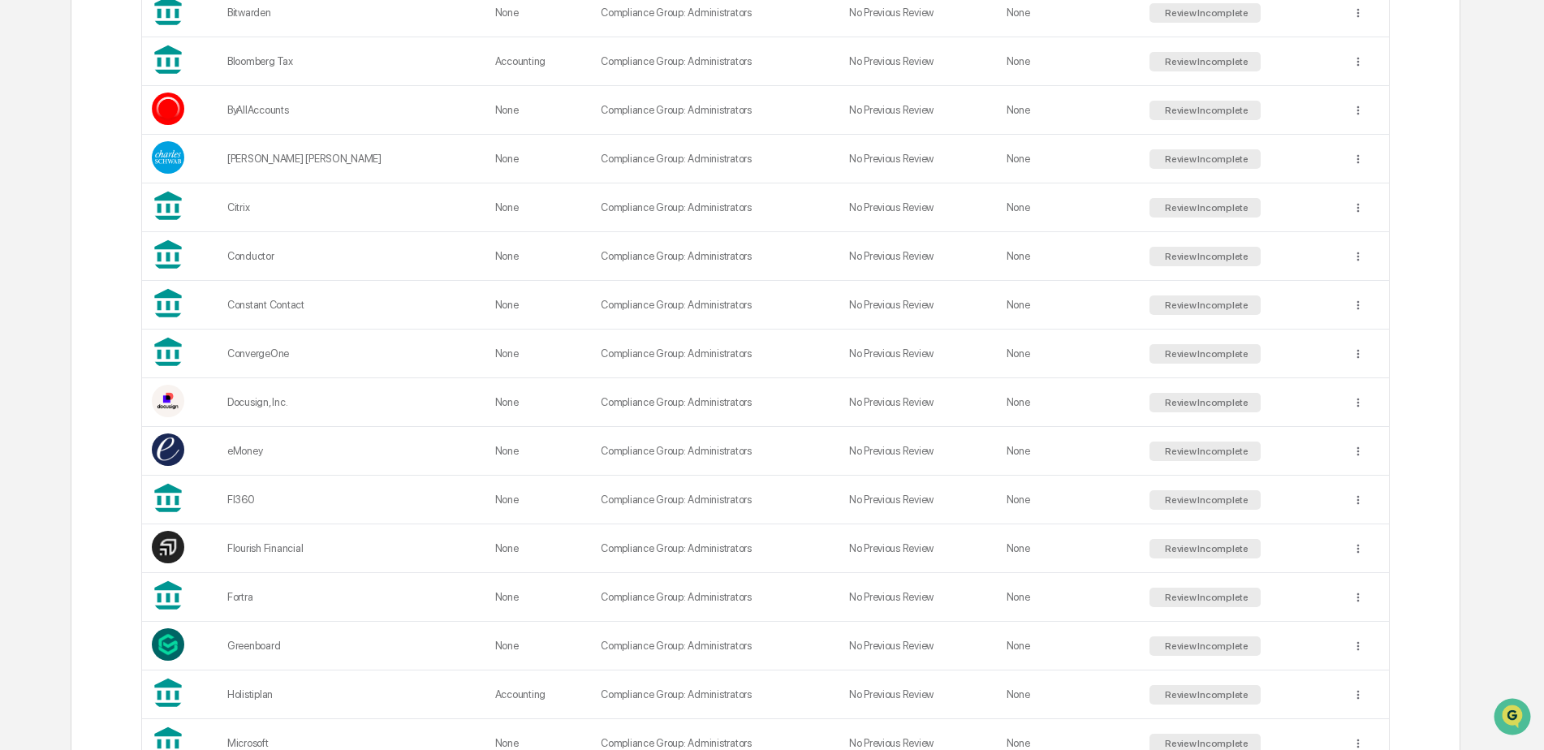
scroll to position [487, 0]
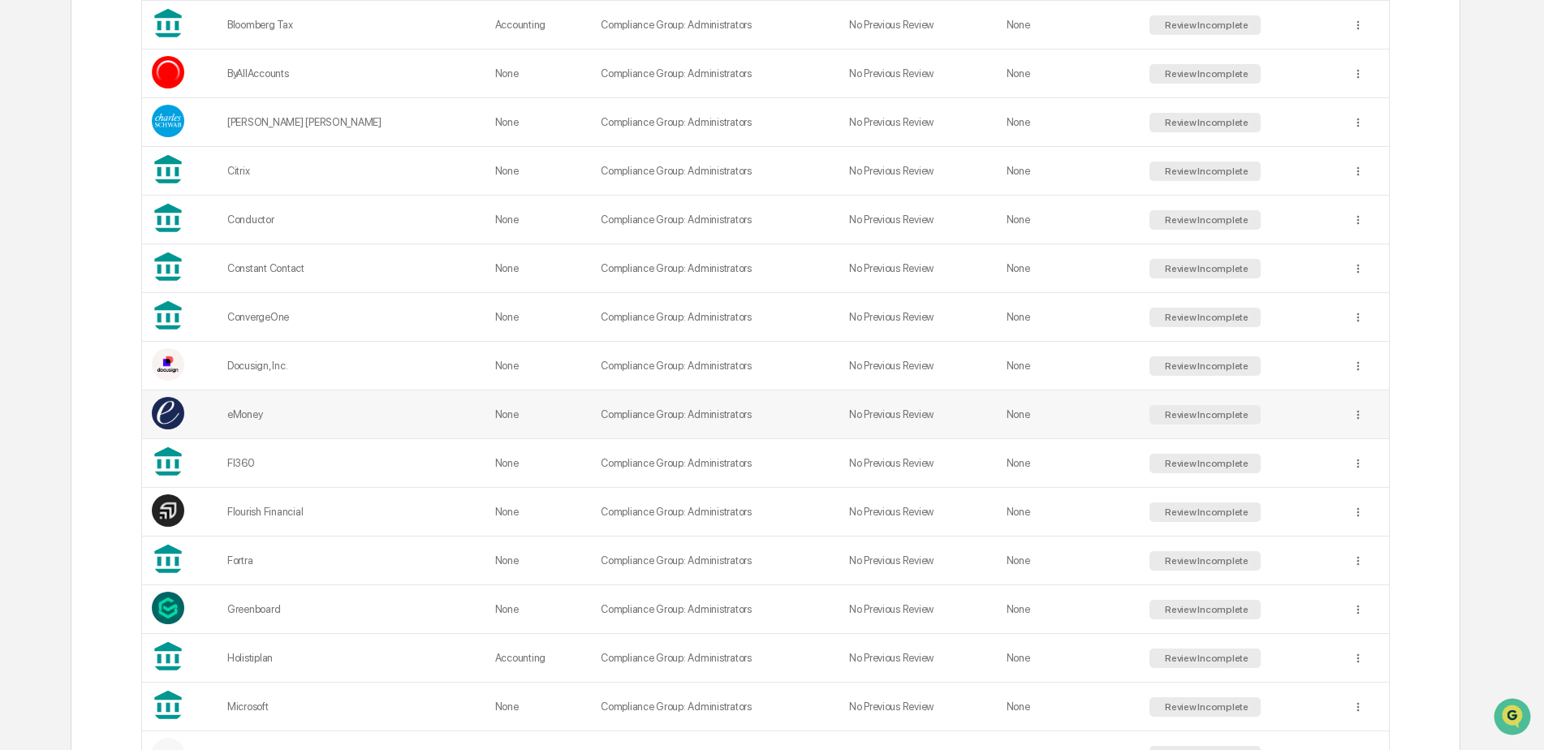
click at [377, 421] on td "eMoney" at bounding box center [352, 414] width 268 height 49
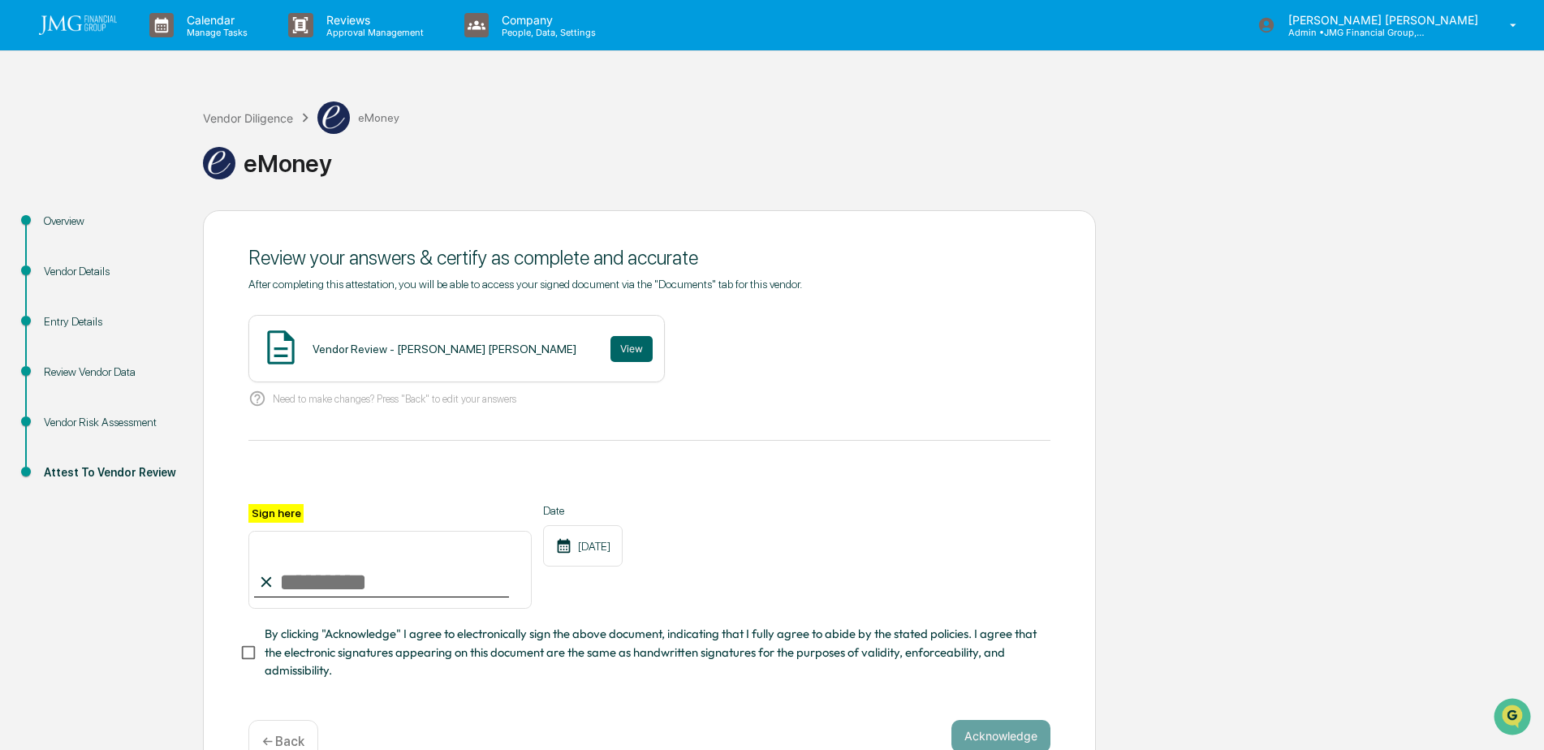
click at [108, 271] on div "Vendor Details" at bounding box center [110, 271] width 133 height 17
